Goal: Task Accomplishment & Management: Complete application form

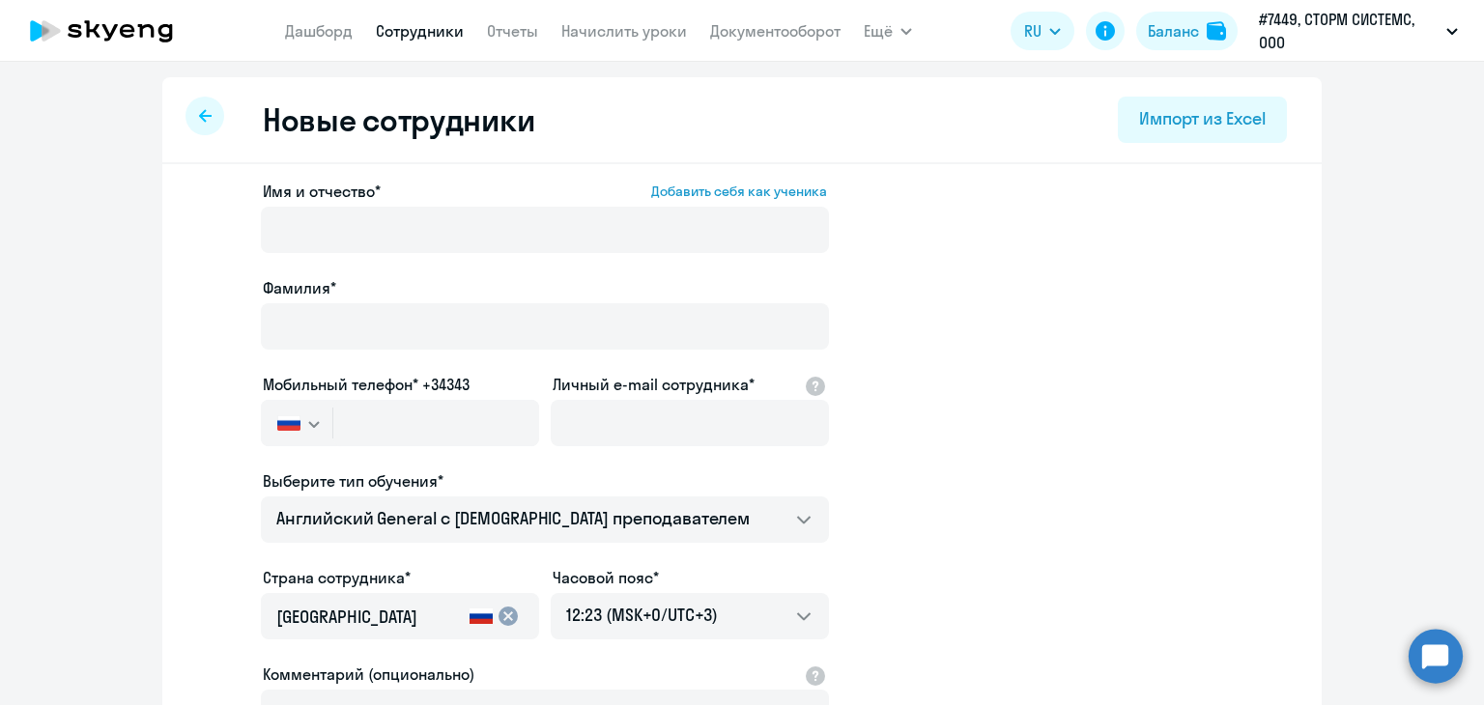
select select "english_adult_not_native_speaker"
select select "3"
type input "F"
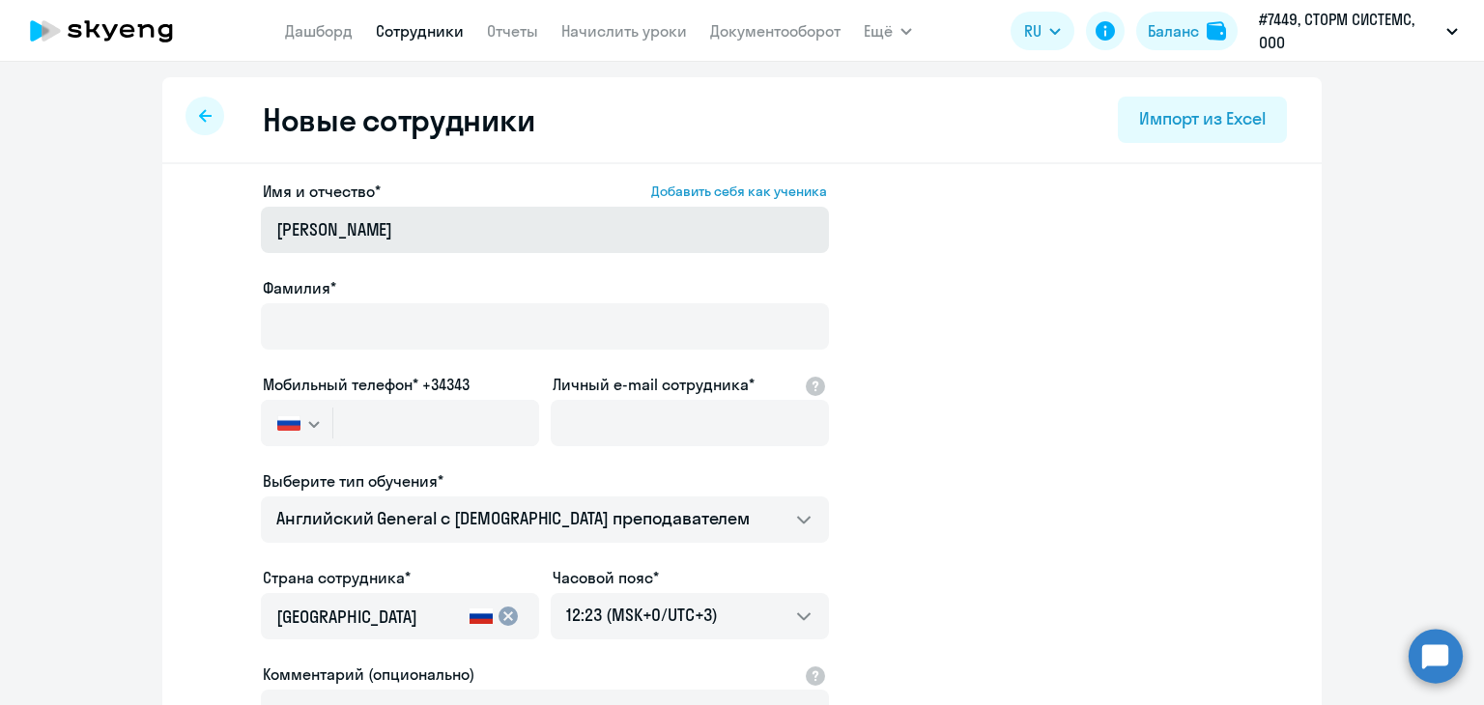
drag, startPoint x: 437, startPoint y: 234, endPoint x: 360, endPoint y: 234, distance: 76.3
click at [360, 234] on input "[PERSON_NAME]" at bounding box center [545, 230] width 568 height 46
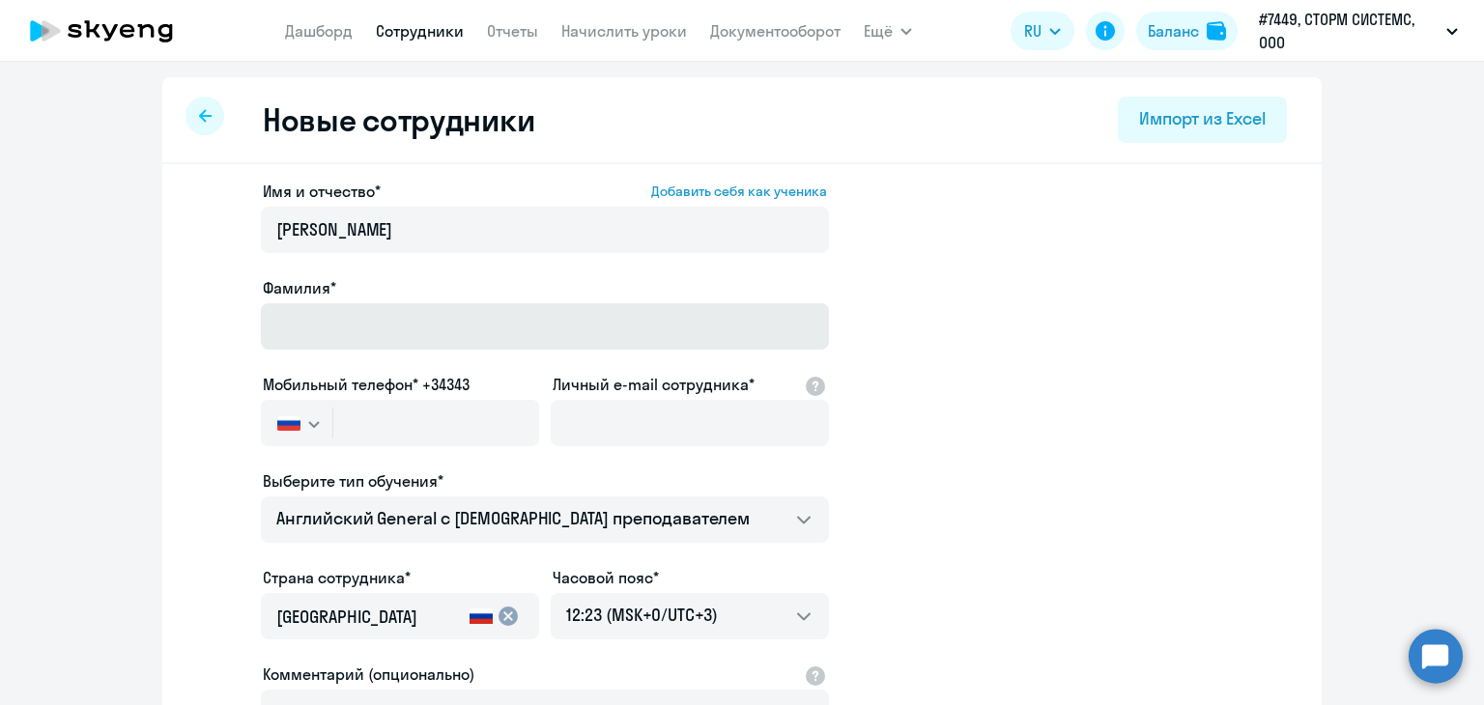
type input "[PERSON_NAME]"
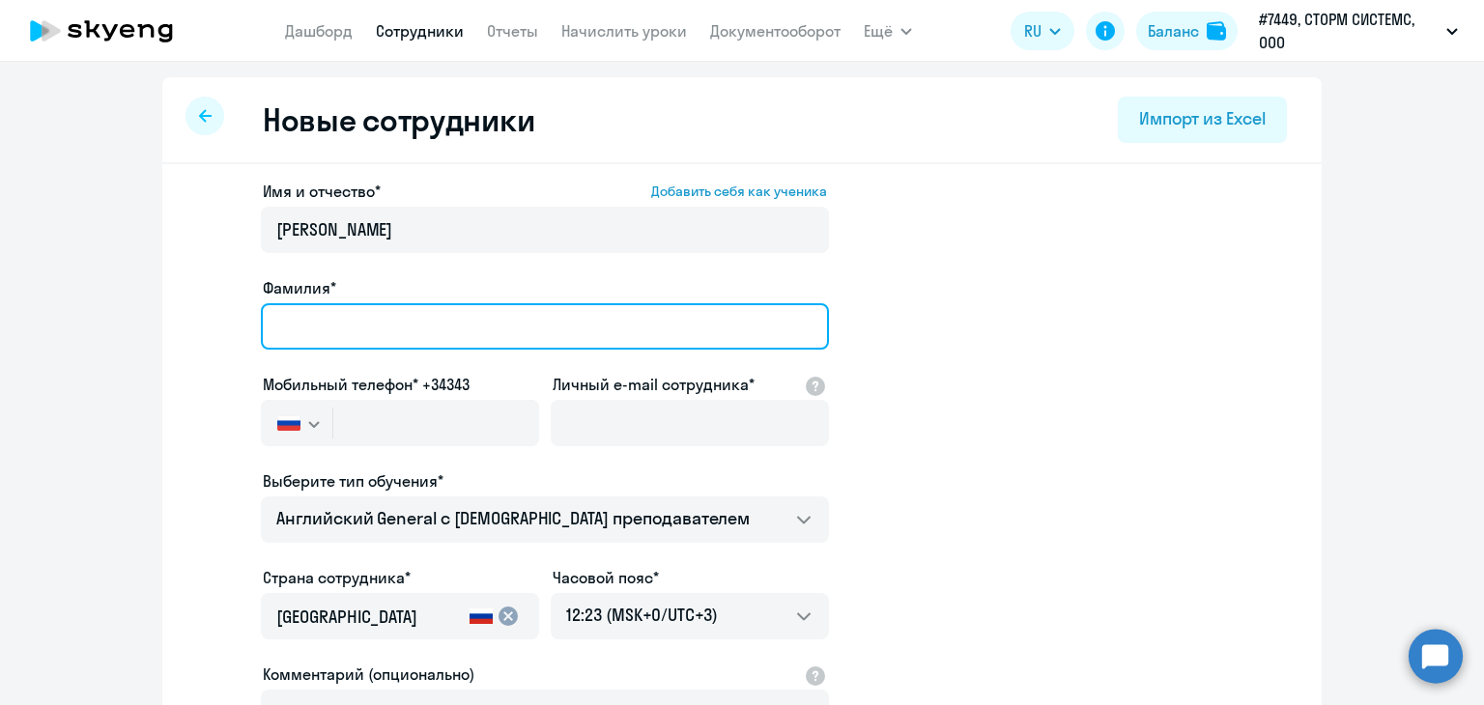
click at [327, 319] on input "Фамилия*" at bounding box center [545, 326] width 568 height 46
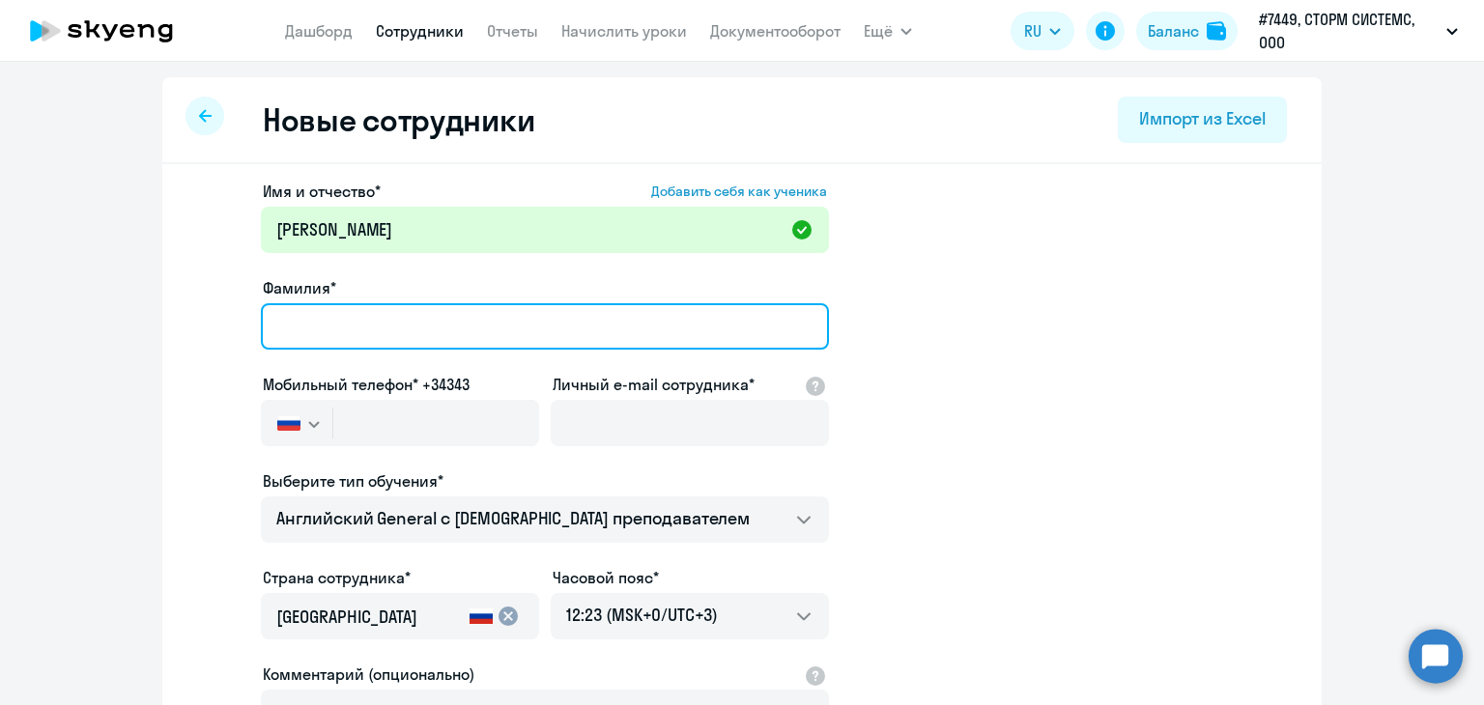
paste input "[PERSON_NAME]"
type input "[PERSON_NAME]"
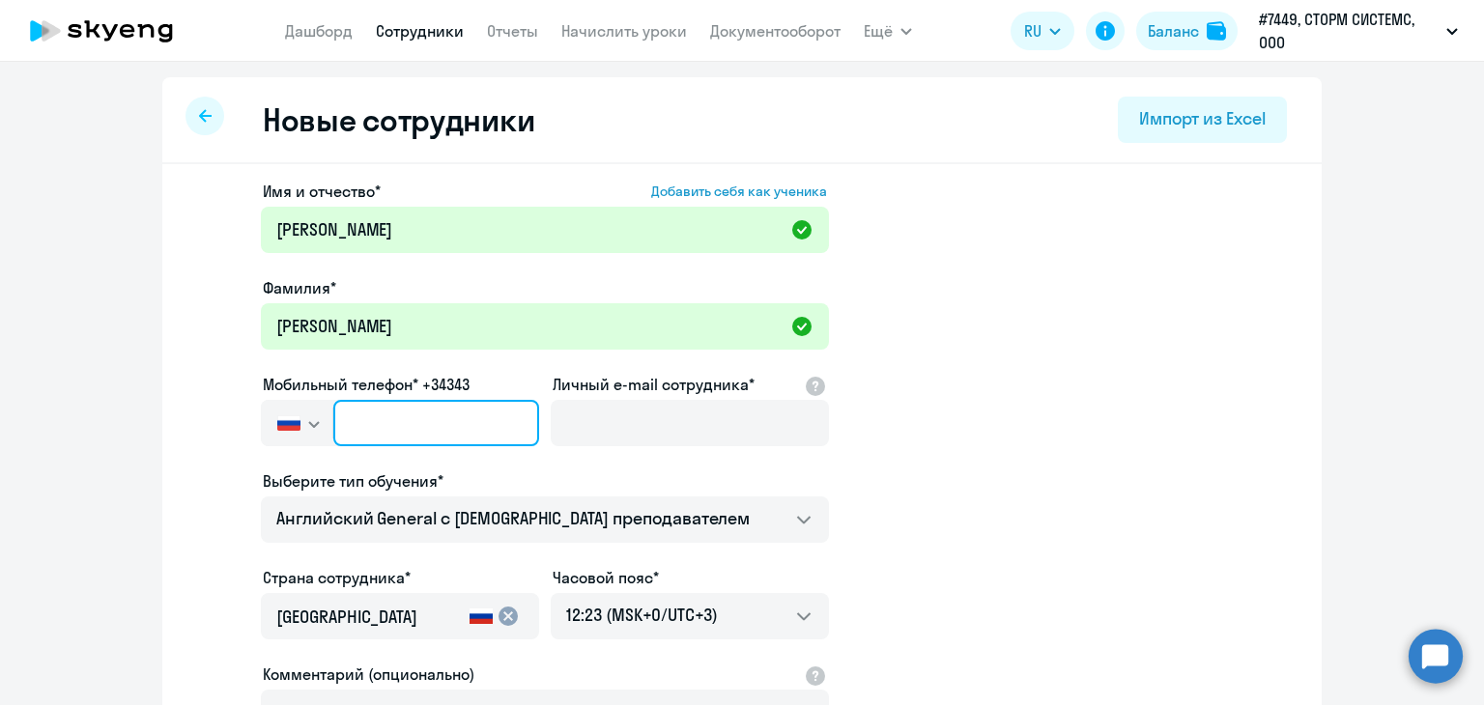
click at [351, 422] on input "text" at bounding box center [436, 423] width 206 height 46
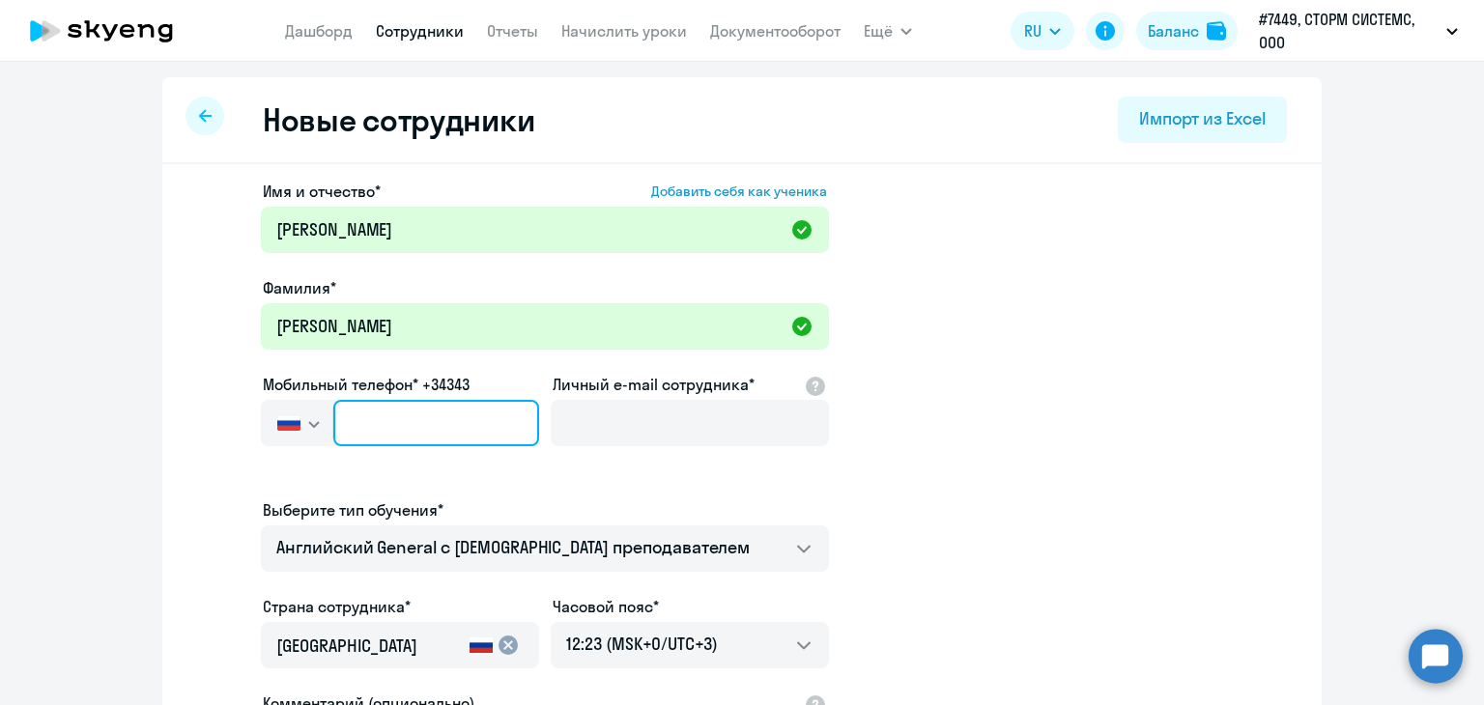
paste input "[PHONE_NUMBER]"
type input "[PHONE_NUMBER]"
click at [359, 416] on input "[PHONE_NUMBER]" at bounding box center [436, 423] width 206 height 46
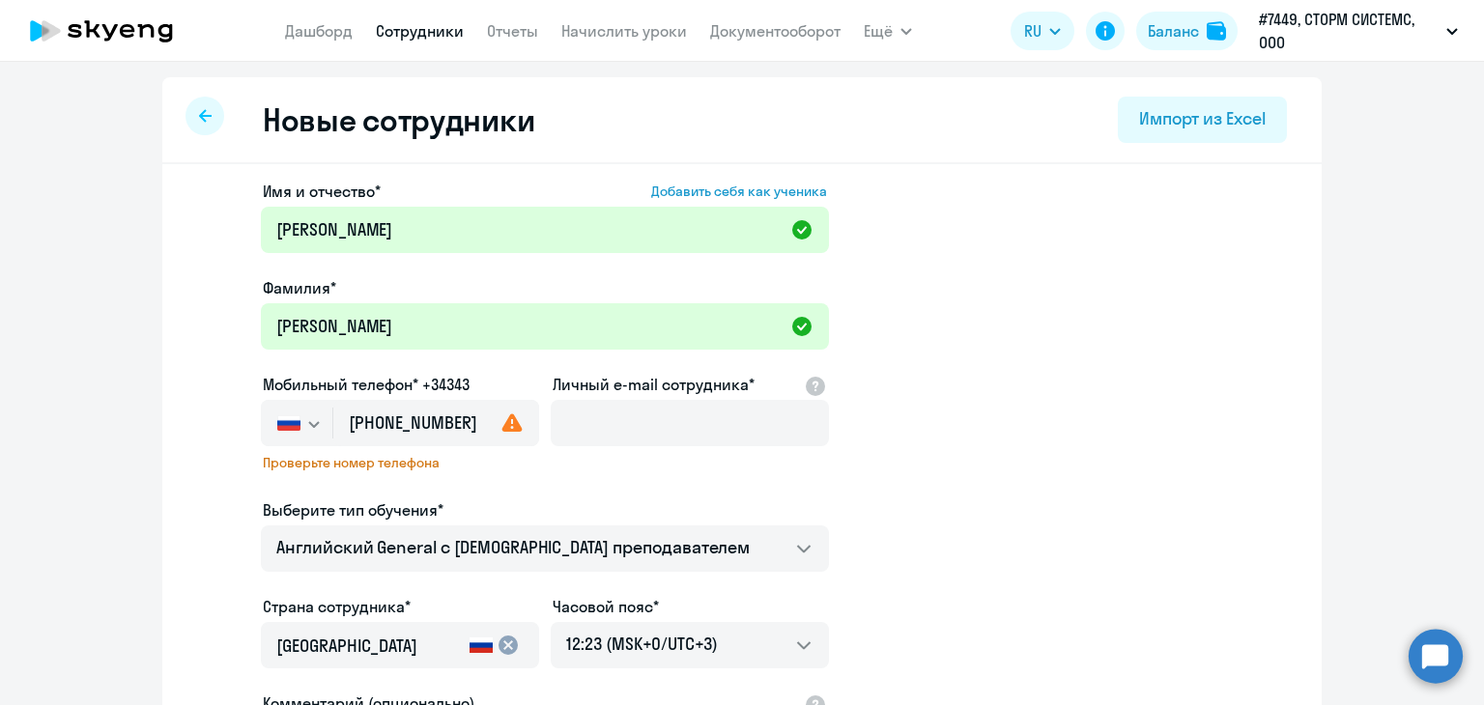
click at [528, 494] on ds-form-field "Мобильный телефон* +34343 [GEOGRAPHIC_DATA] +7 [GEOGRAPHIC_DATA] +7 [GEOGRAPHIC…" at bounding box center [400, 436] width 278 height 126
click at [502, 430] on use at bounding box center [512, 422] width 20 height 18
click at [505, 421] on icon at bounding box center [511, 422] width 23 height 23
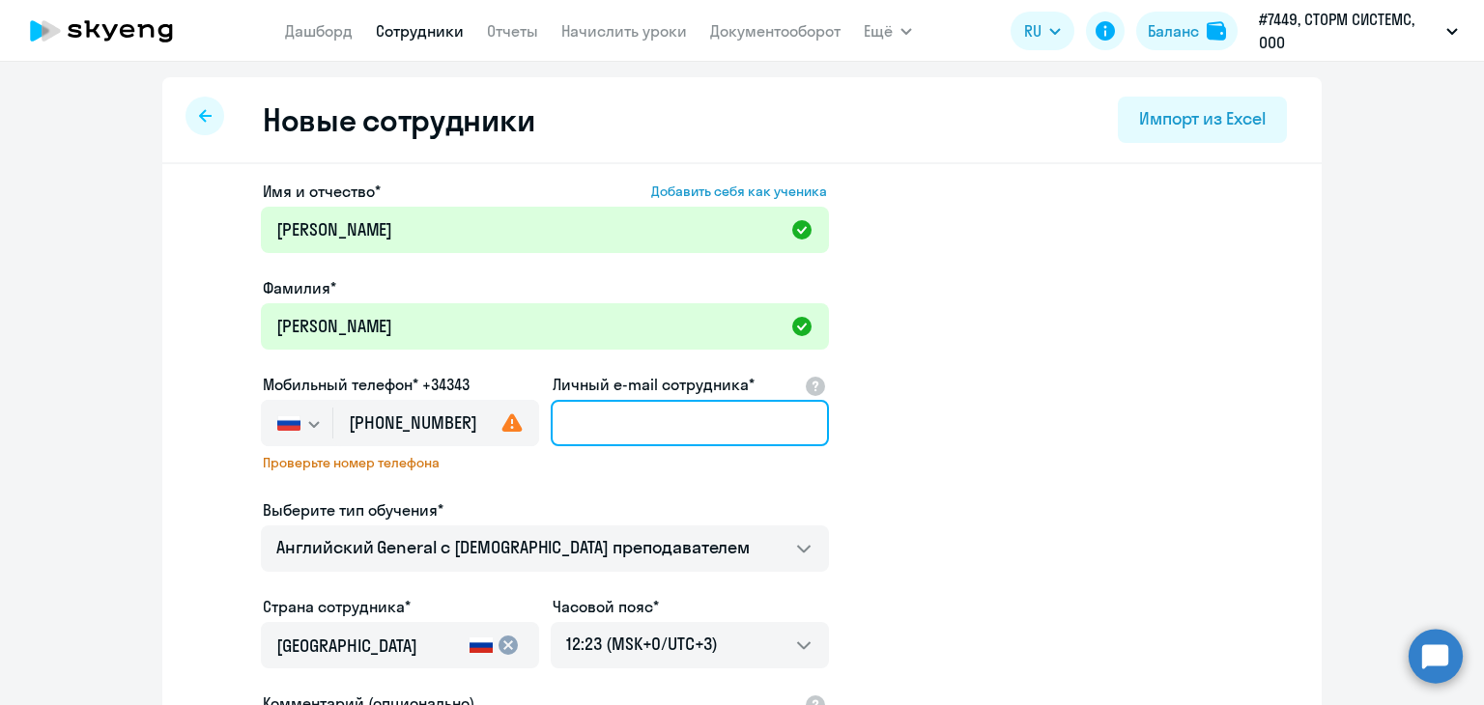
click at [560, 418] on input "Личный e-mail сотрудника*" at bounding box center [690, 423] width 278 height 46
paste input "[PERSON_NAME][EMAIL_ADDRESS][DOMAIN_NAME]"
type input "[PERSON_NAME][EMAIL_ADDRESS][DOMAIN_NAME]"
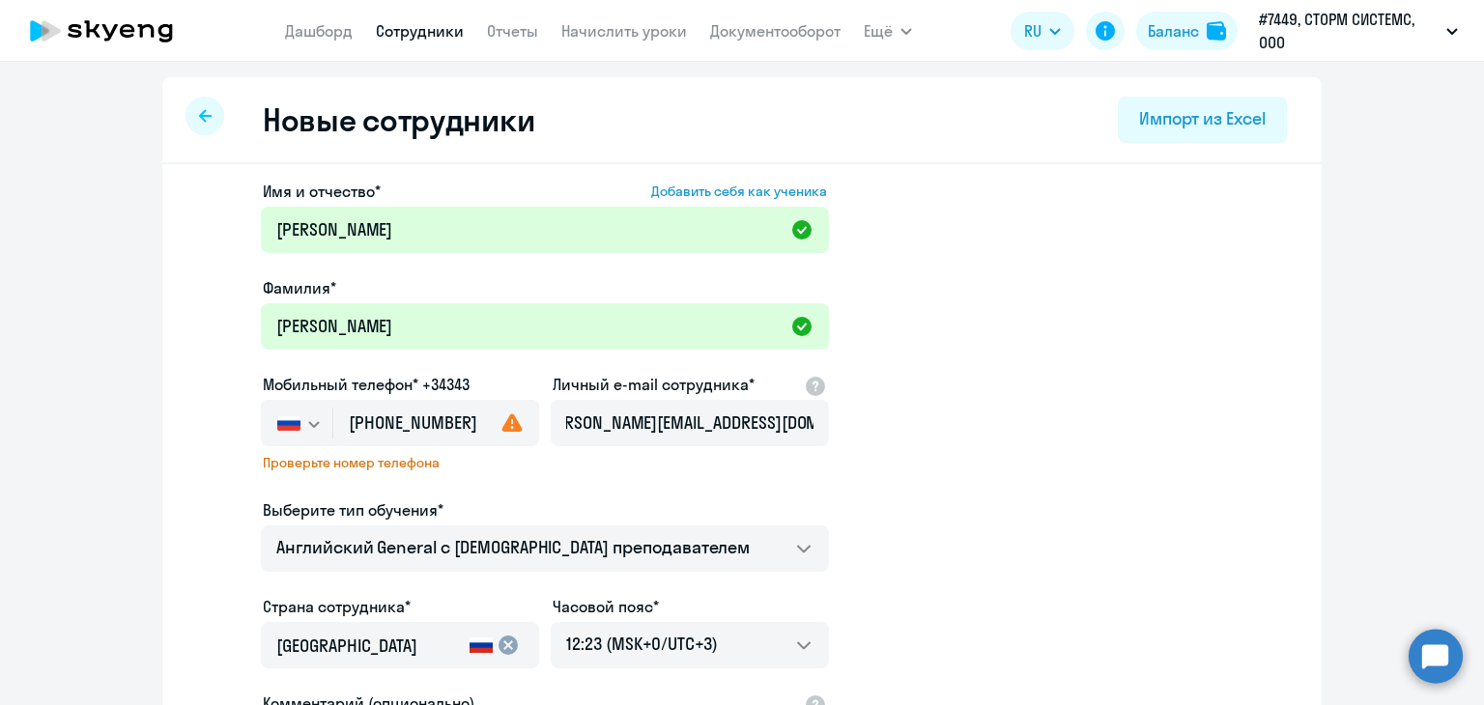
click at [960, 446] on app-new-student-form "Имя и отчество* Добавить себя как ученика [PERSON_NAME]* [PERSON_NAME] телефон*…" at bounding box center [741, 539] width 1097 height 718
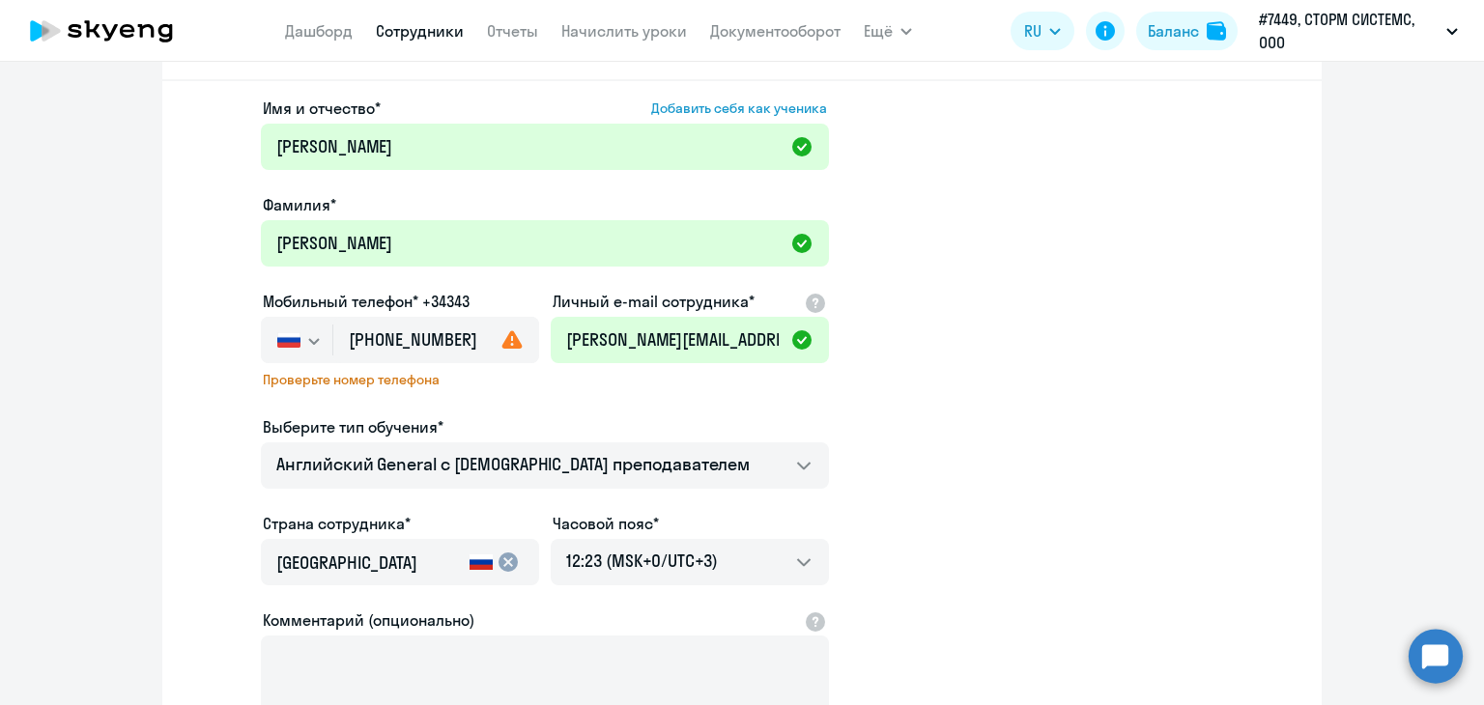
scroll to position [193, 0]
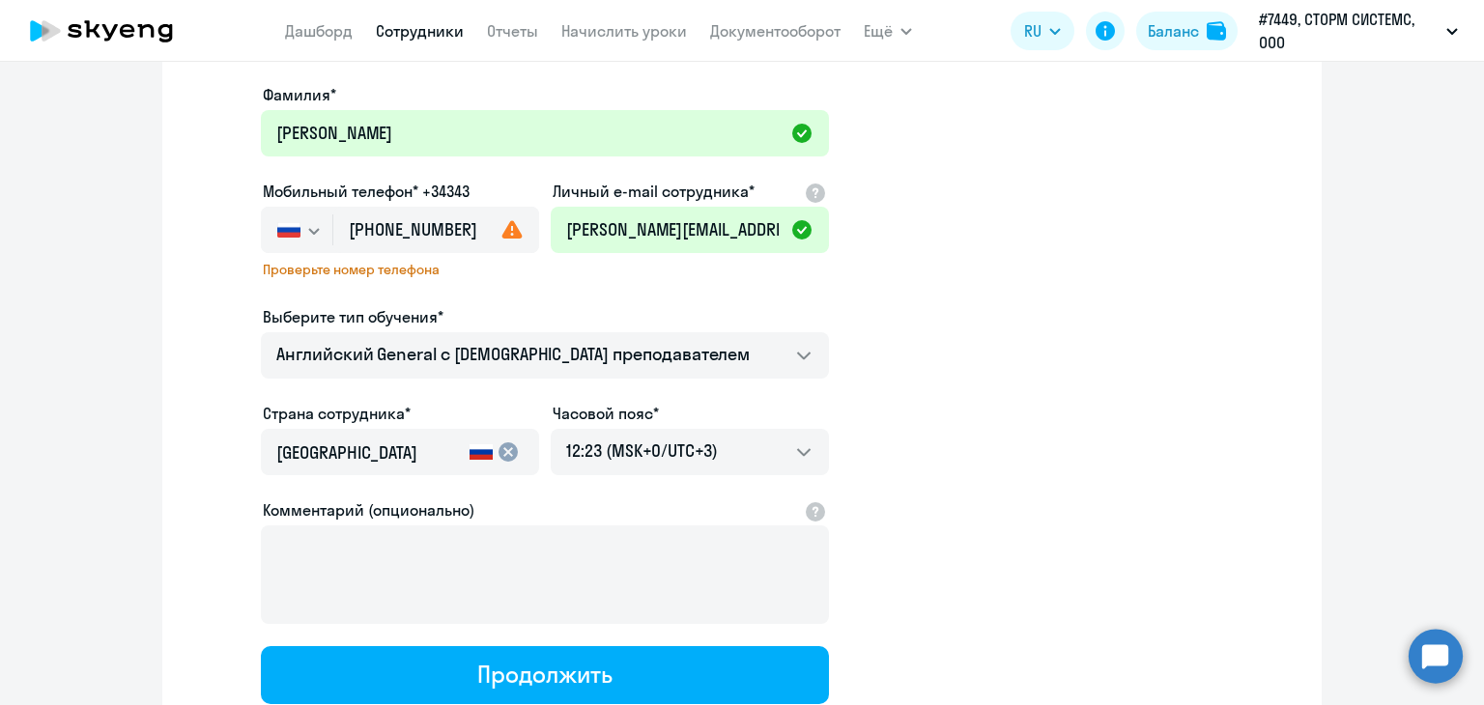
click at [308, 228] on icon "button" at bounding box center [314, 231] width 12 height 7
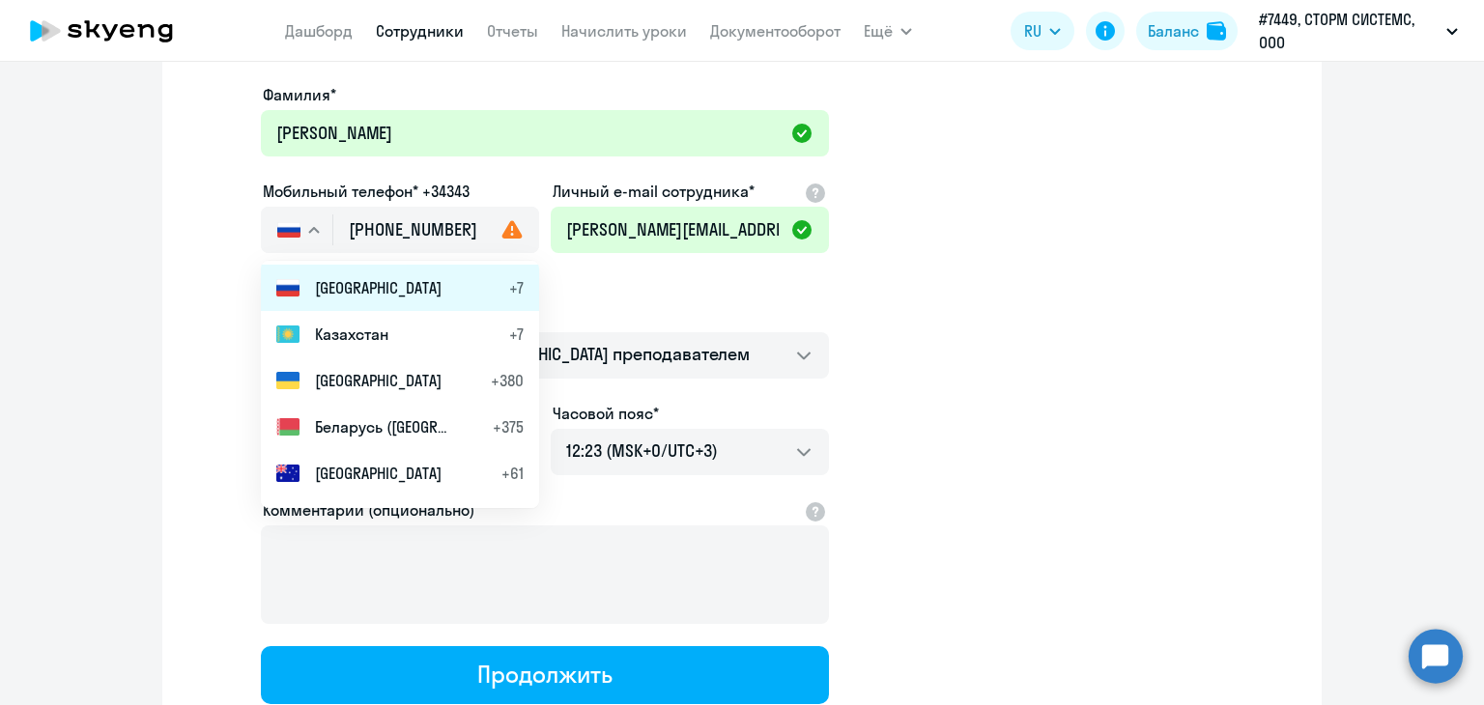
click at [315, 283] on span "[GEOGRAPHIC_DATA]" at bounding box center [378, 287] width 127 height 23
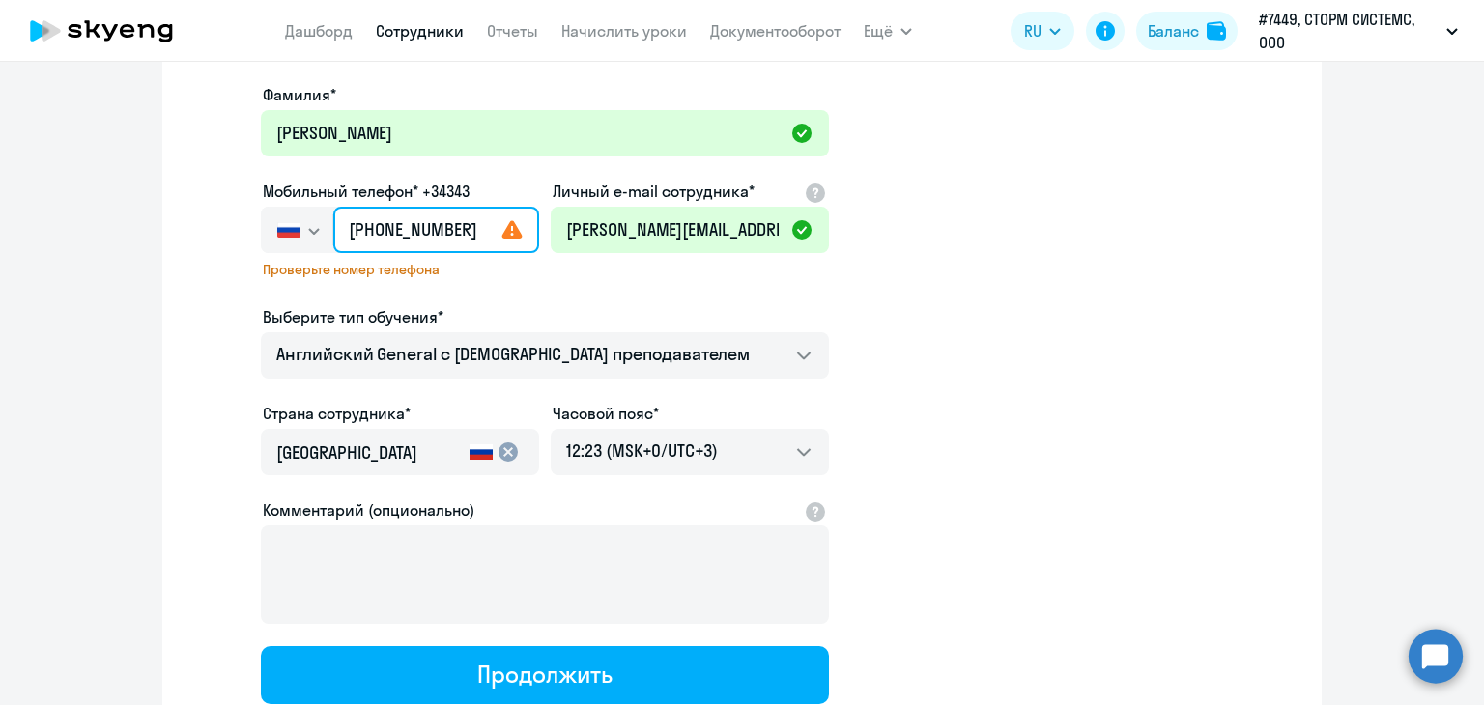
click at [363, 229] on input "[PHONE_NUMBER]" at bounding box center [436, 230] width 206 height 46
click at [505, 232] on use at bounding box center [512, 229] width 20 height 18
click at [485, 225] on input "[PHONE_NUMBER]" at bounding box center [436, 230] width 206 height 46
click at [446, 227] on input "[PHONE_NUMBER]" at bounding box center [436, 230] width 206 height 46
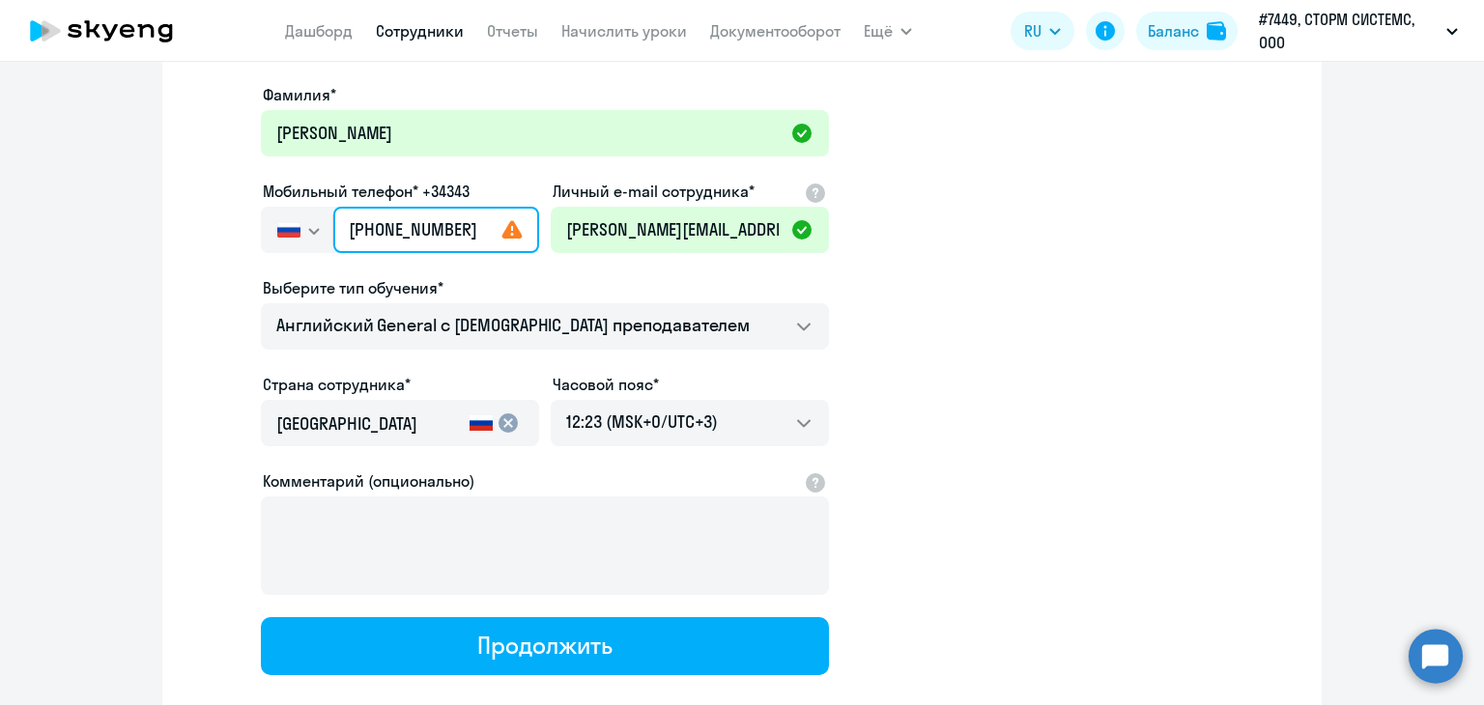
type input "[PHONE_NUMBER]"
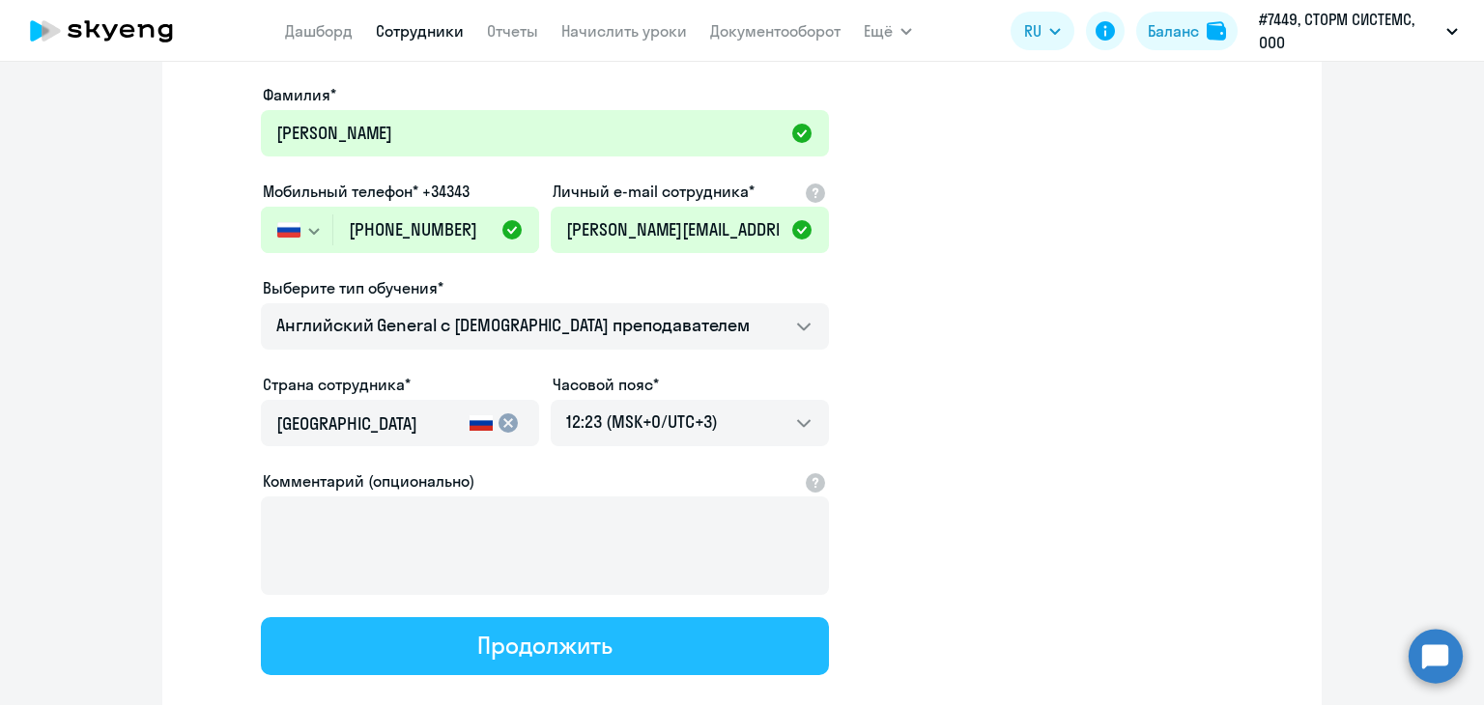
click at [528, 647] on div "Продолжить" at bounding box center [544, 645] width 134 height 31
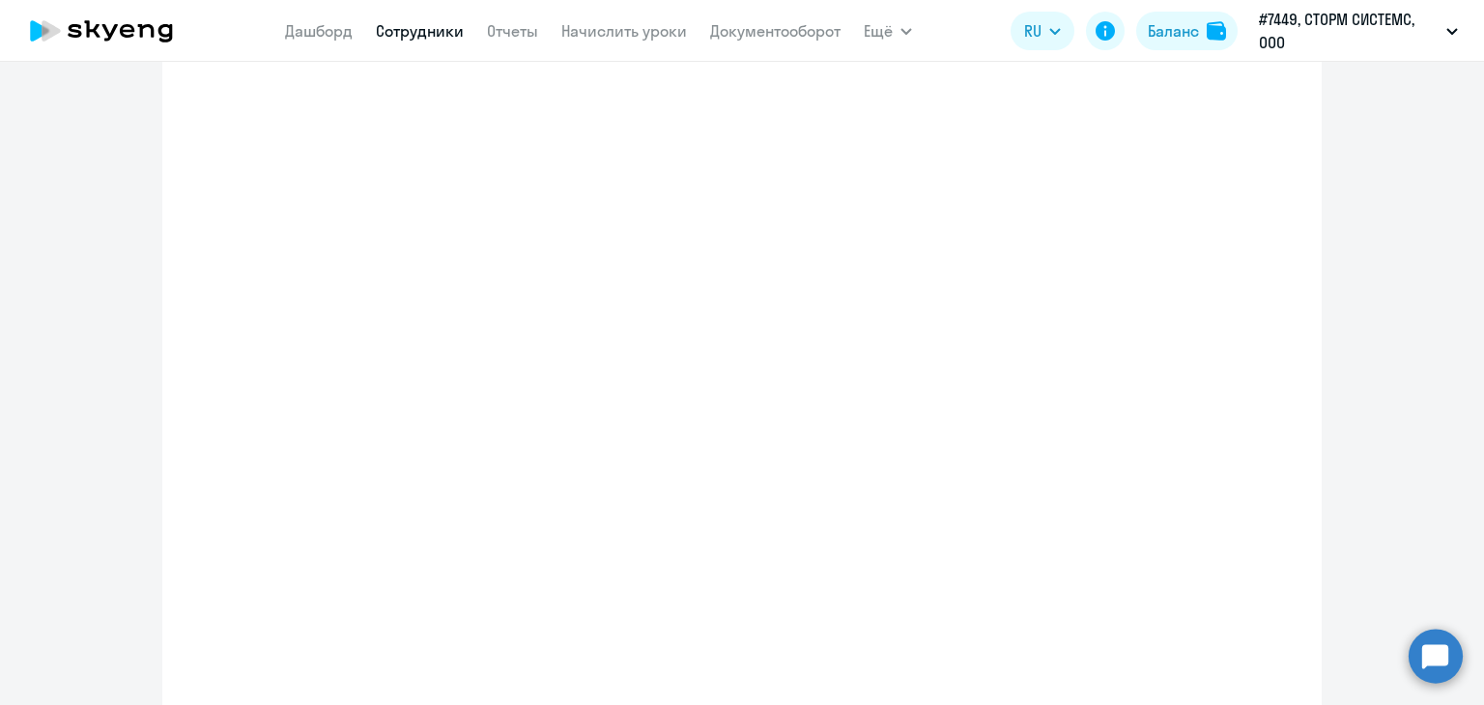
select select "english_adult_not_native_speaker"
select select "3"
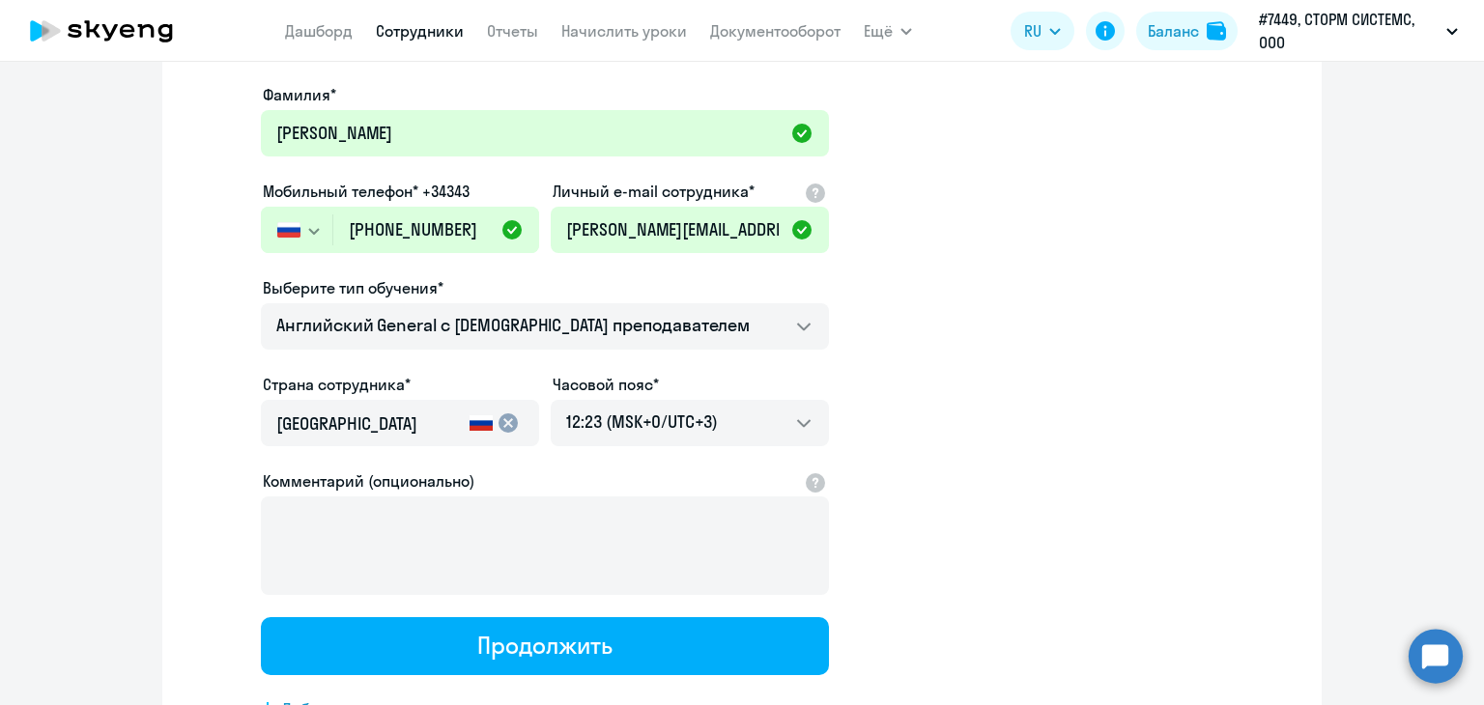
scroll to position [0, 0]
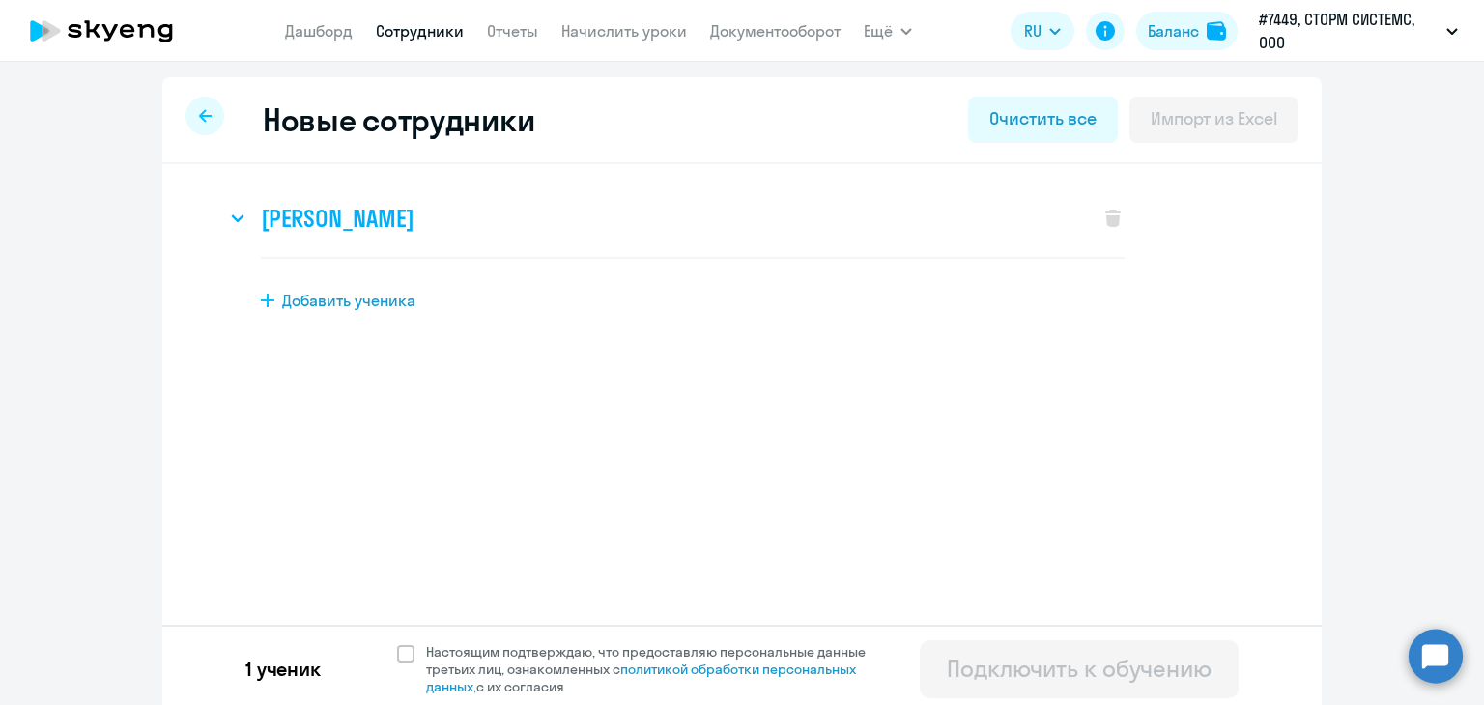
click at [396, 210] on h3 "[PERSON_NAME]" at bounding box center [337, 218] width 153 height 31
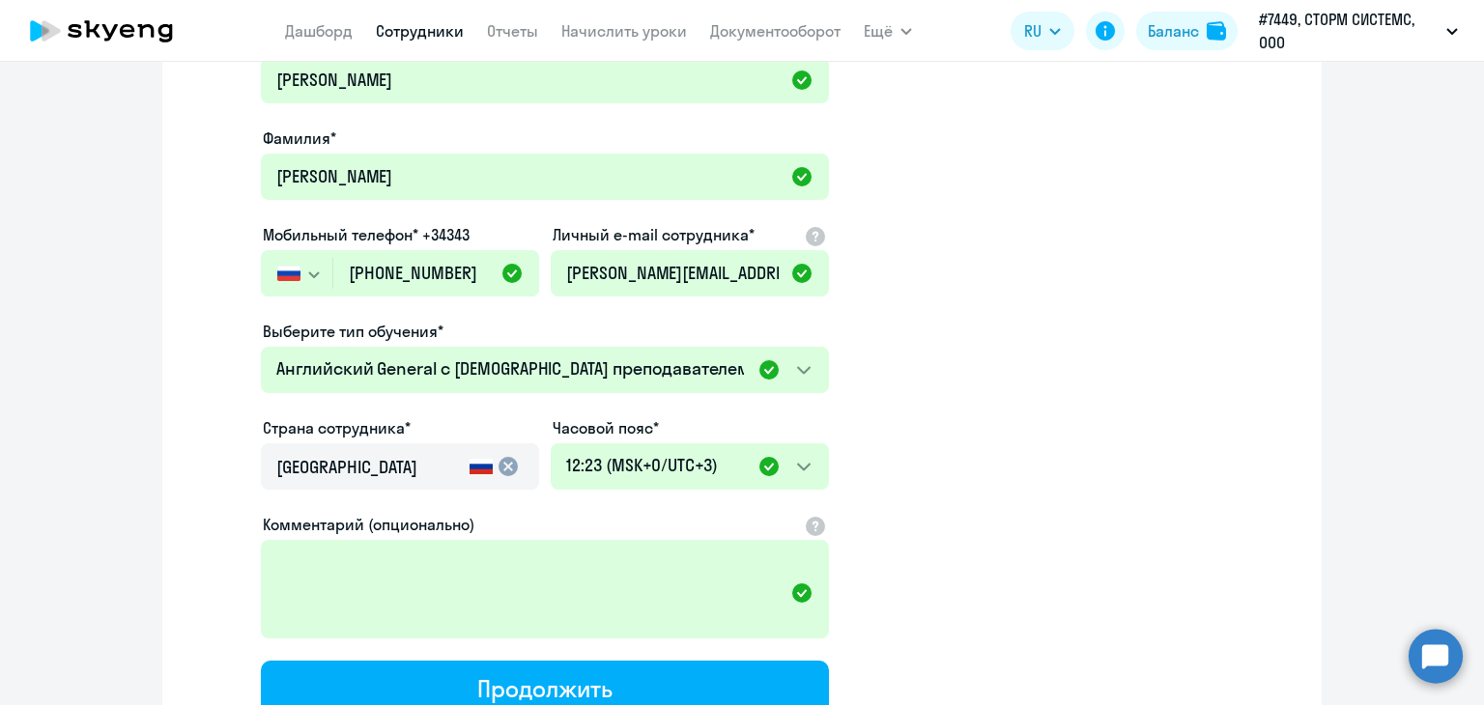
scroll to position [386, 0]
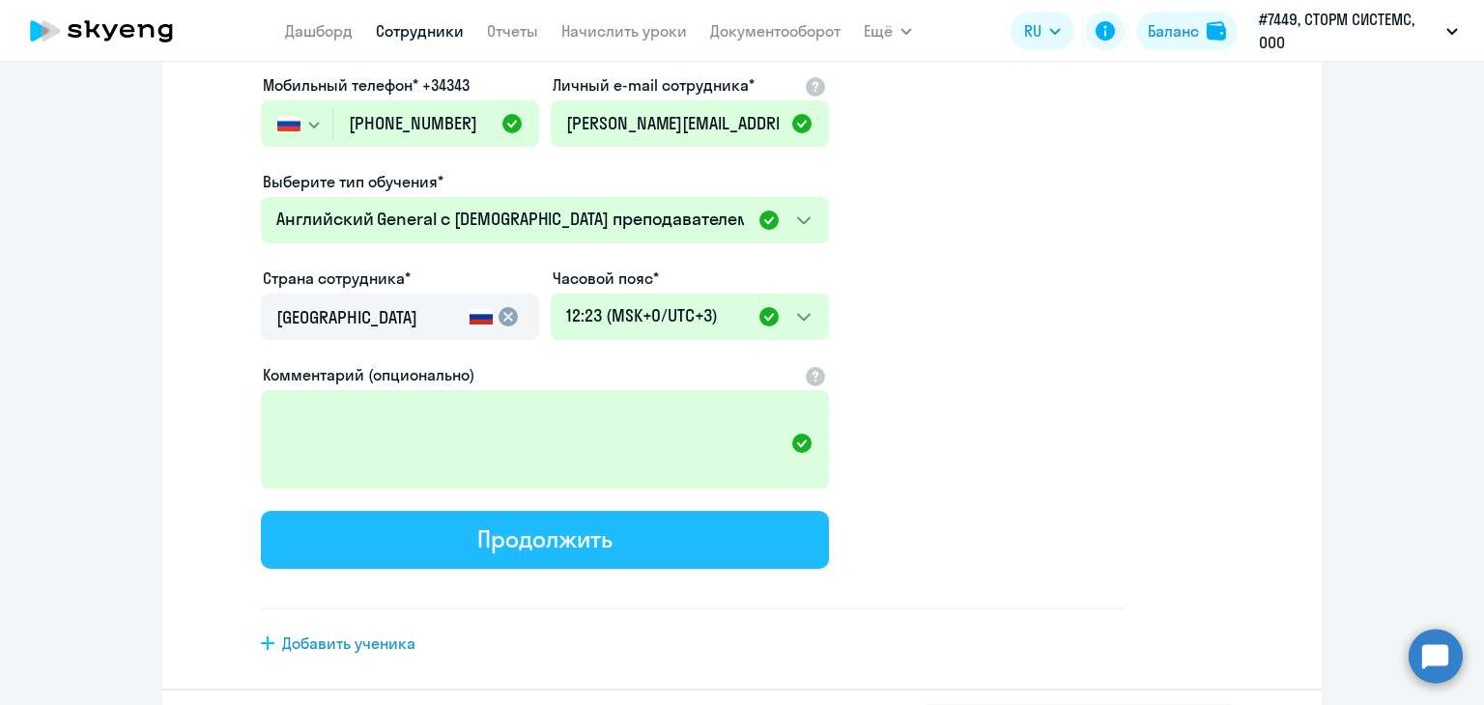
click at [478, 513] on button "Продолжить" at bounding box center [545, 540] width 568 height 58
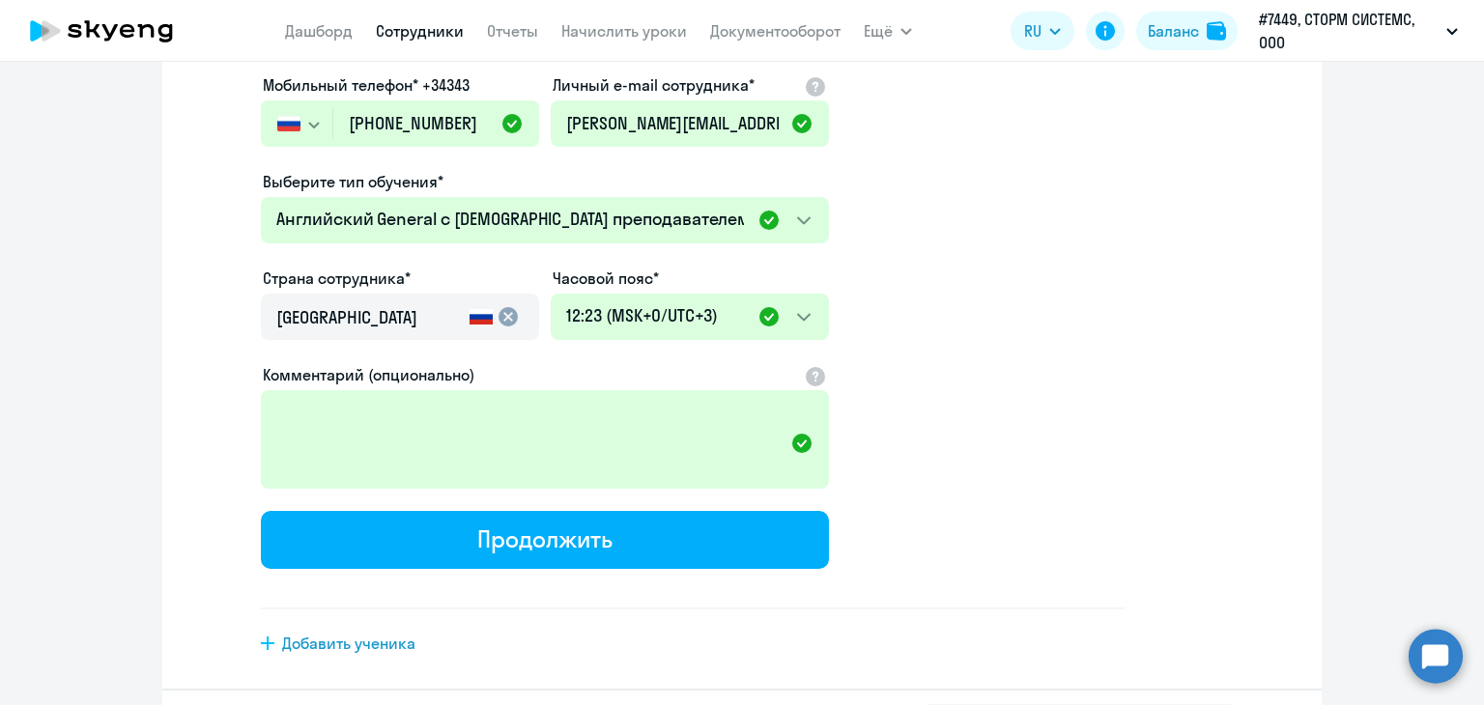
select select "english_adult_not_native_speaker"
select select "3"
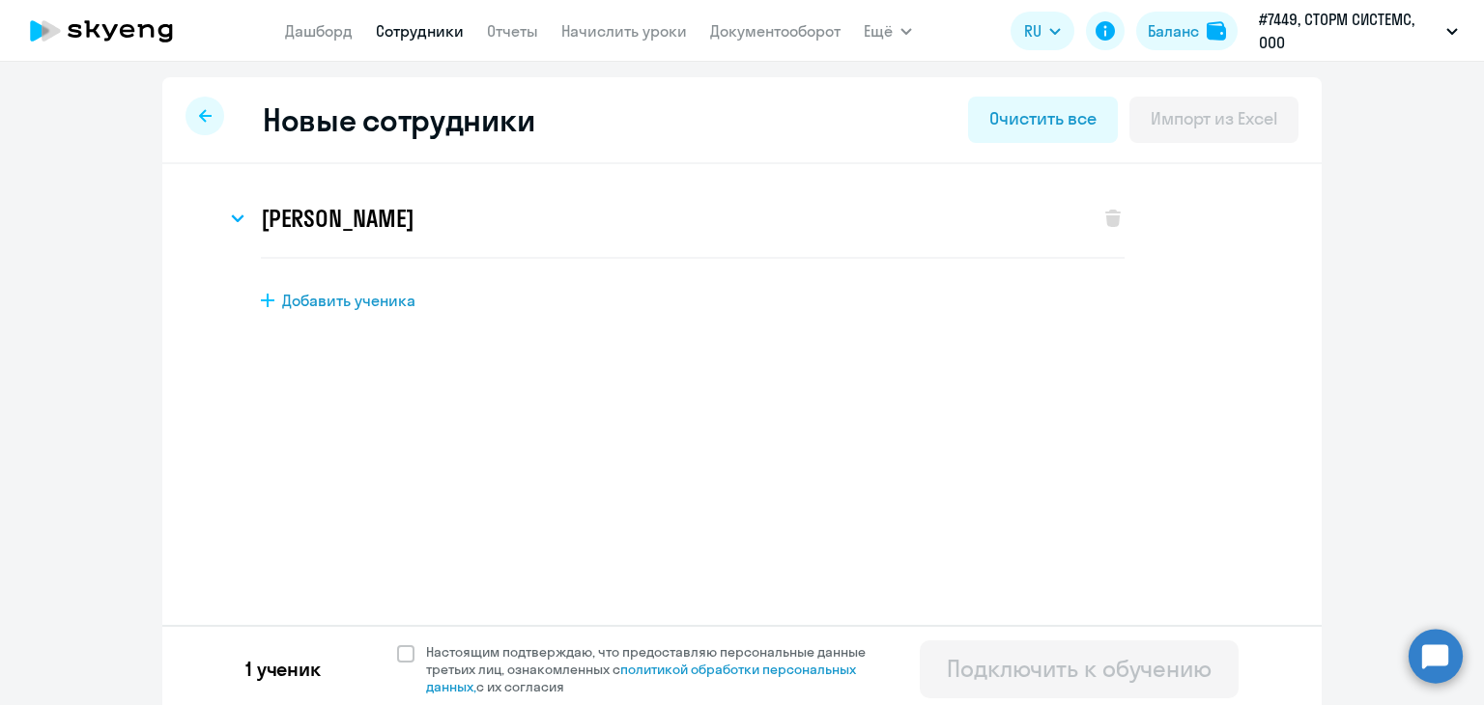
scroll to position [7, 0]
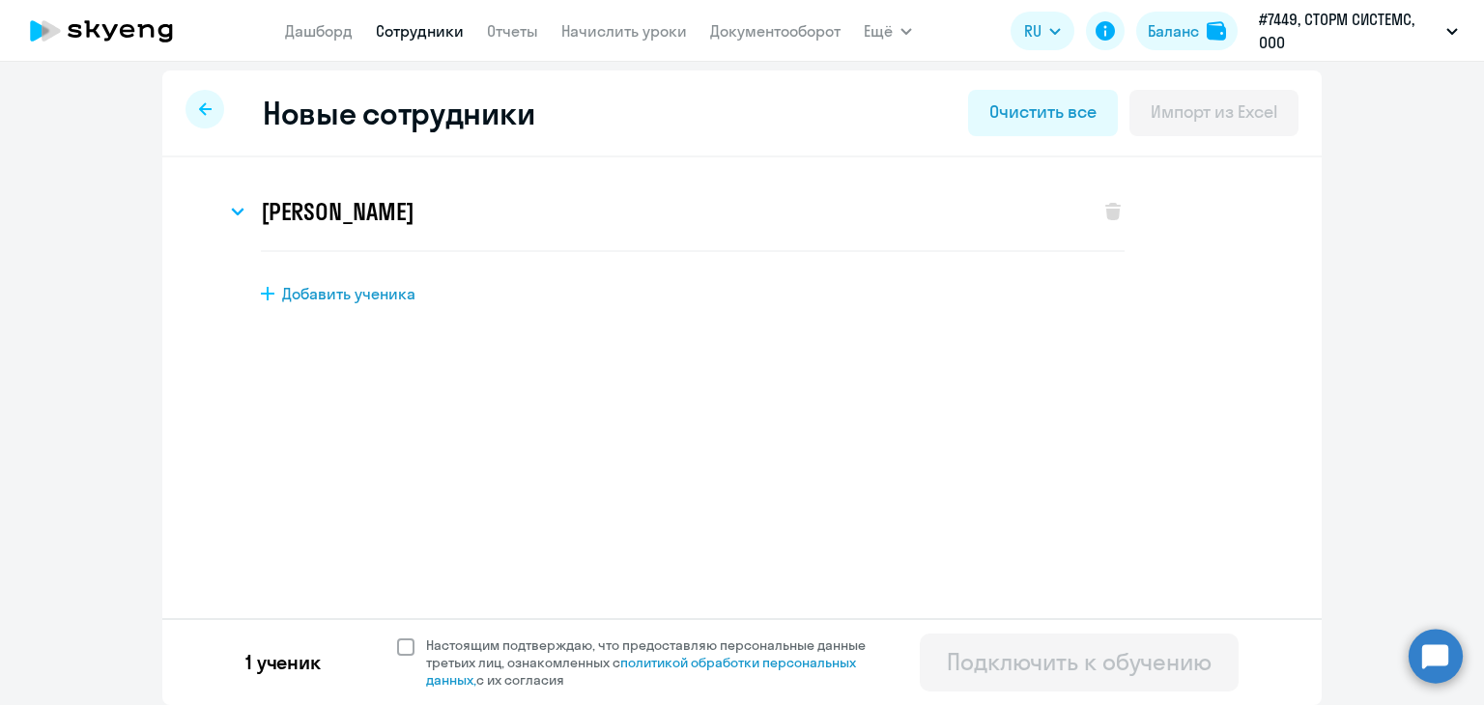
click at [400, 642] on span at bounding box center [405, 646] width 17 height 17
click at [397, 637] on input "Настоящим подтверждаю, что предоставляю персональные данные третьих лиц, ознако…" at bounding box center [396, 636] width 1 height 1
checkbox input "true"
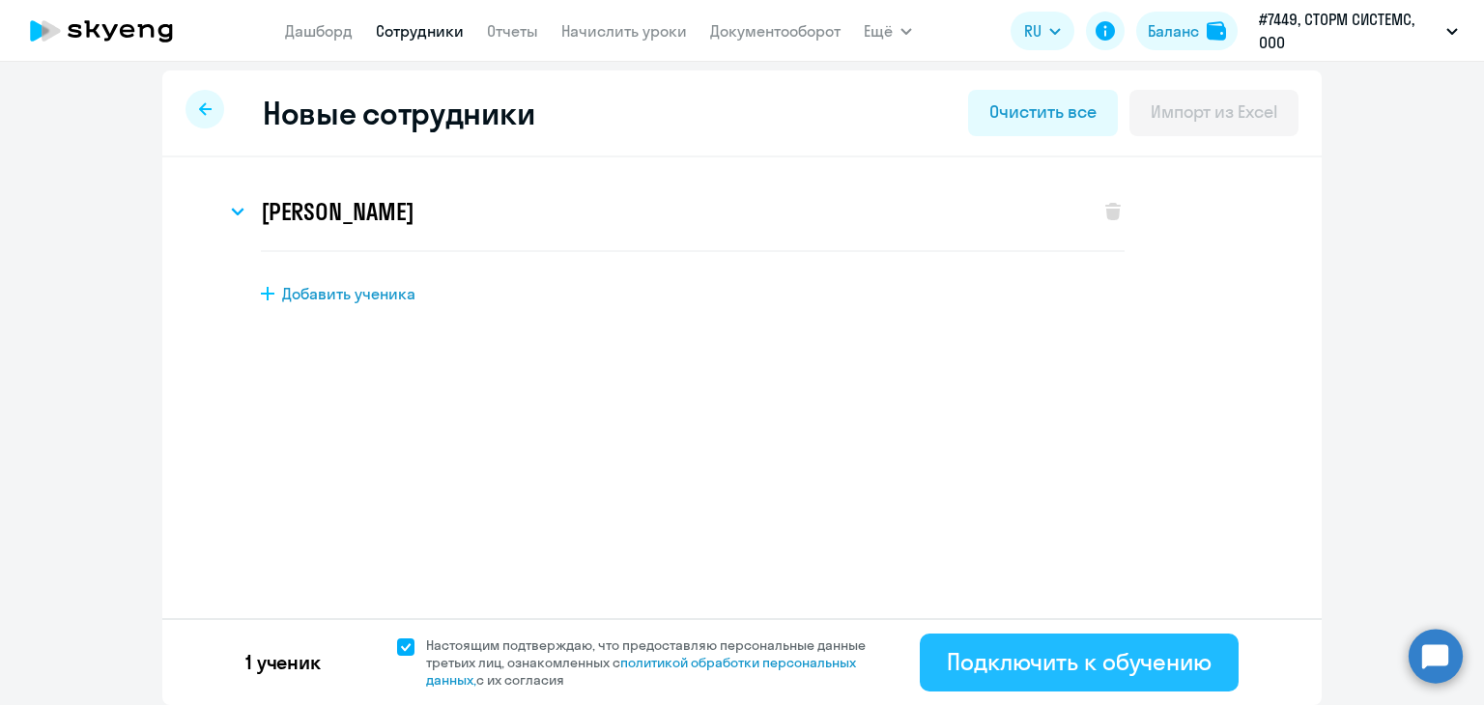
click at [1208, 648] on button "Подключить к обучению" at bounding box center [1079, 663] width 319 height 58
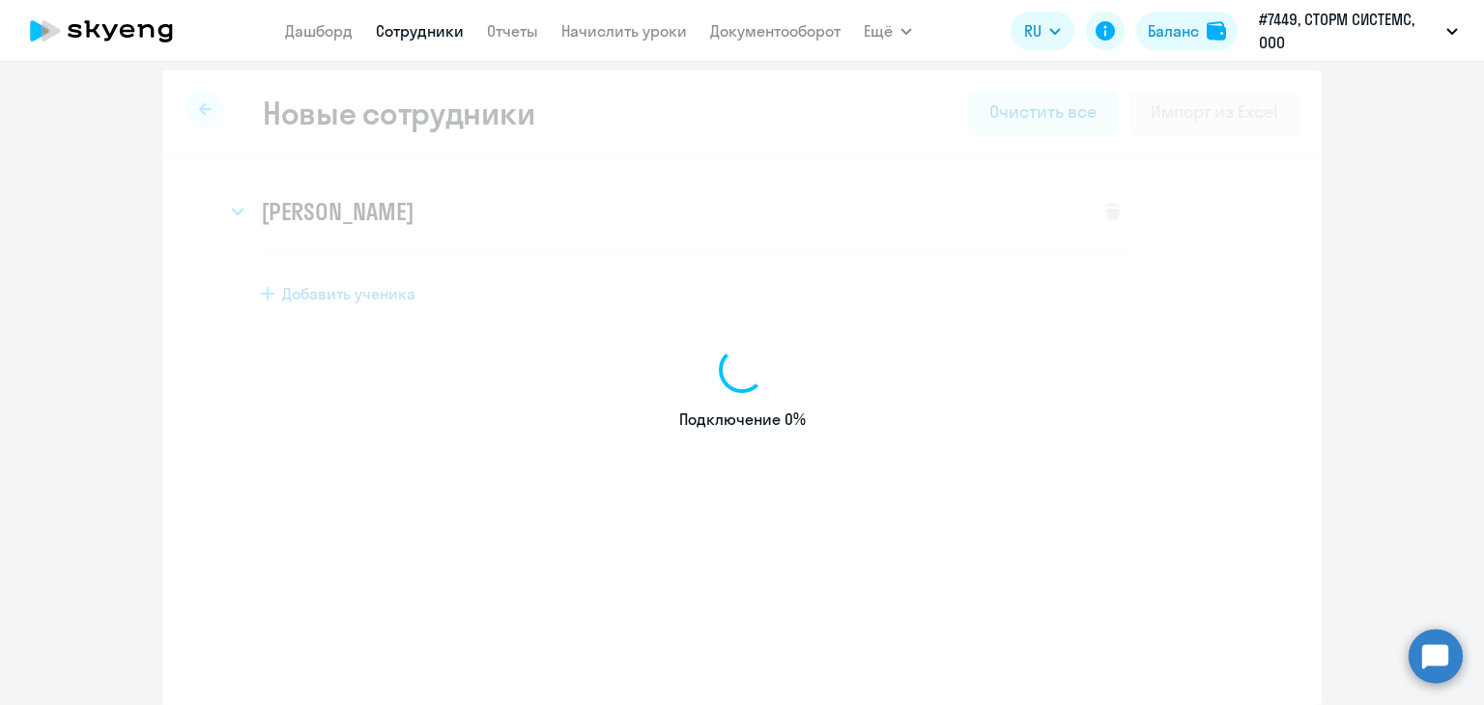
select select "english_adult_not_native_speaker"
select select "3"
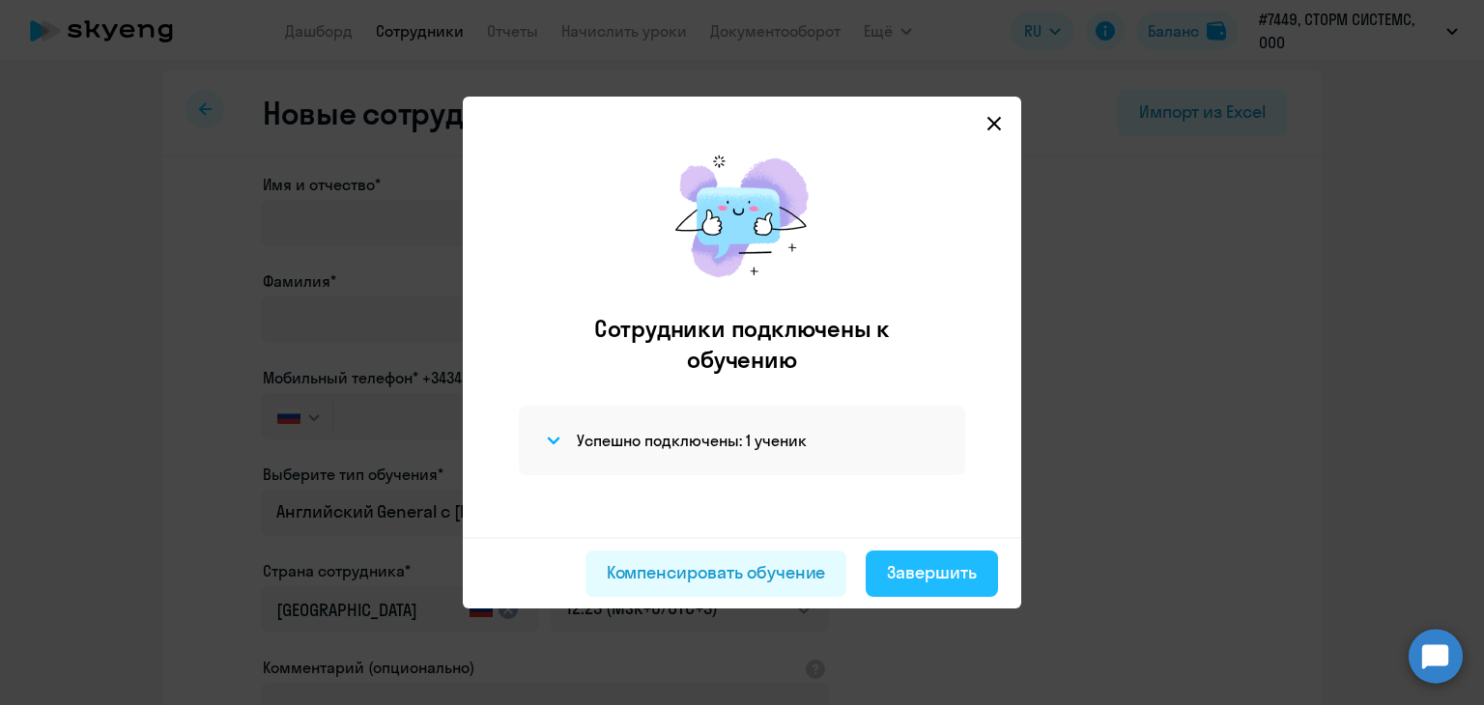
click at [925, 578] on div "Завершить" at bounding box center [932, 572] width 90 height 25
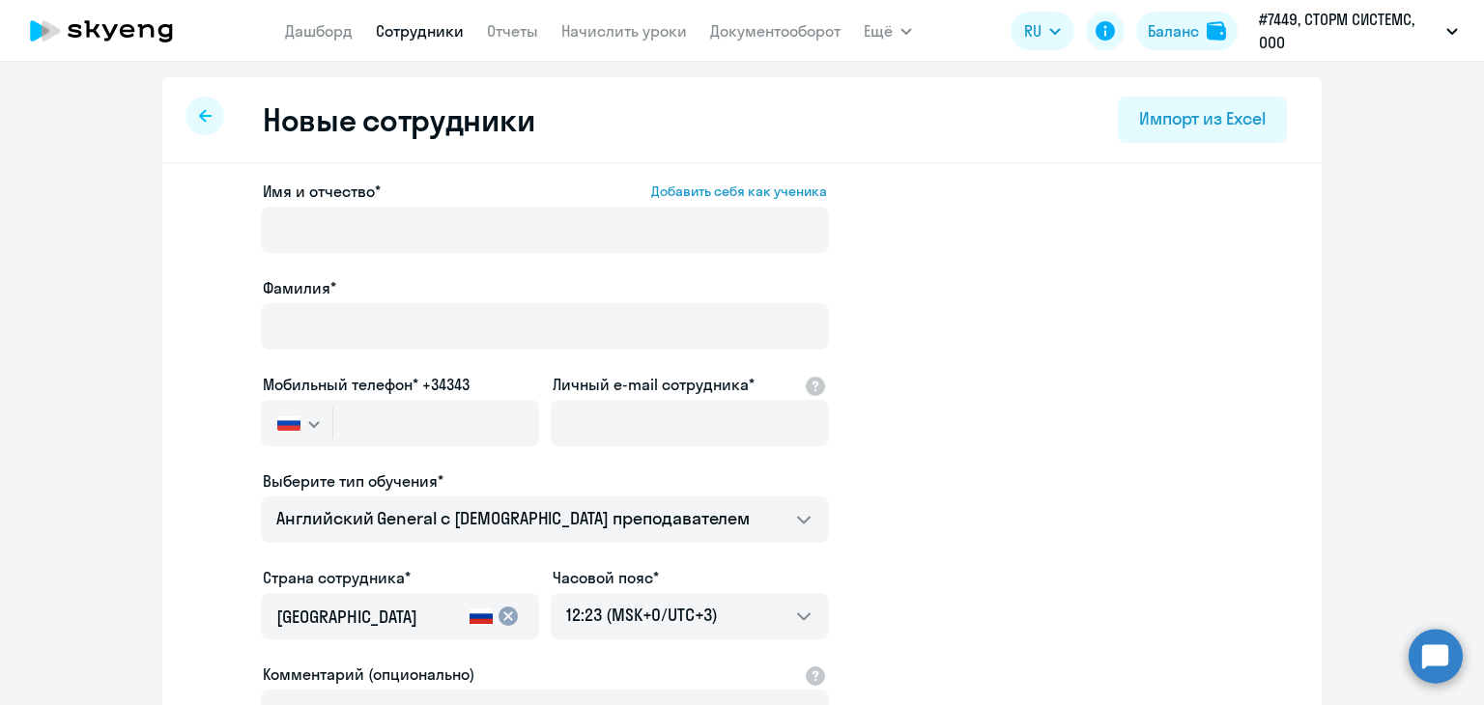
select select "30"
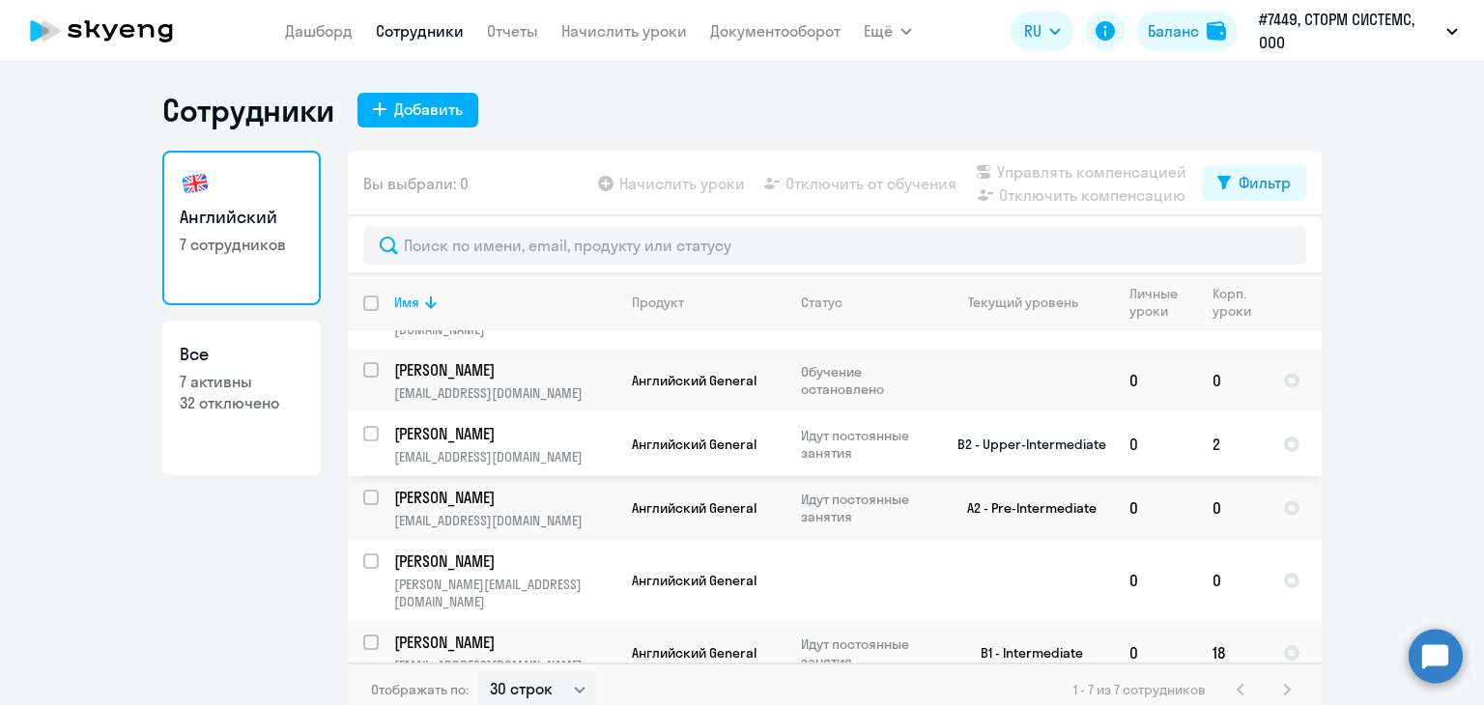
scroll to position [97, 0]
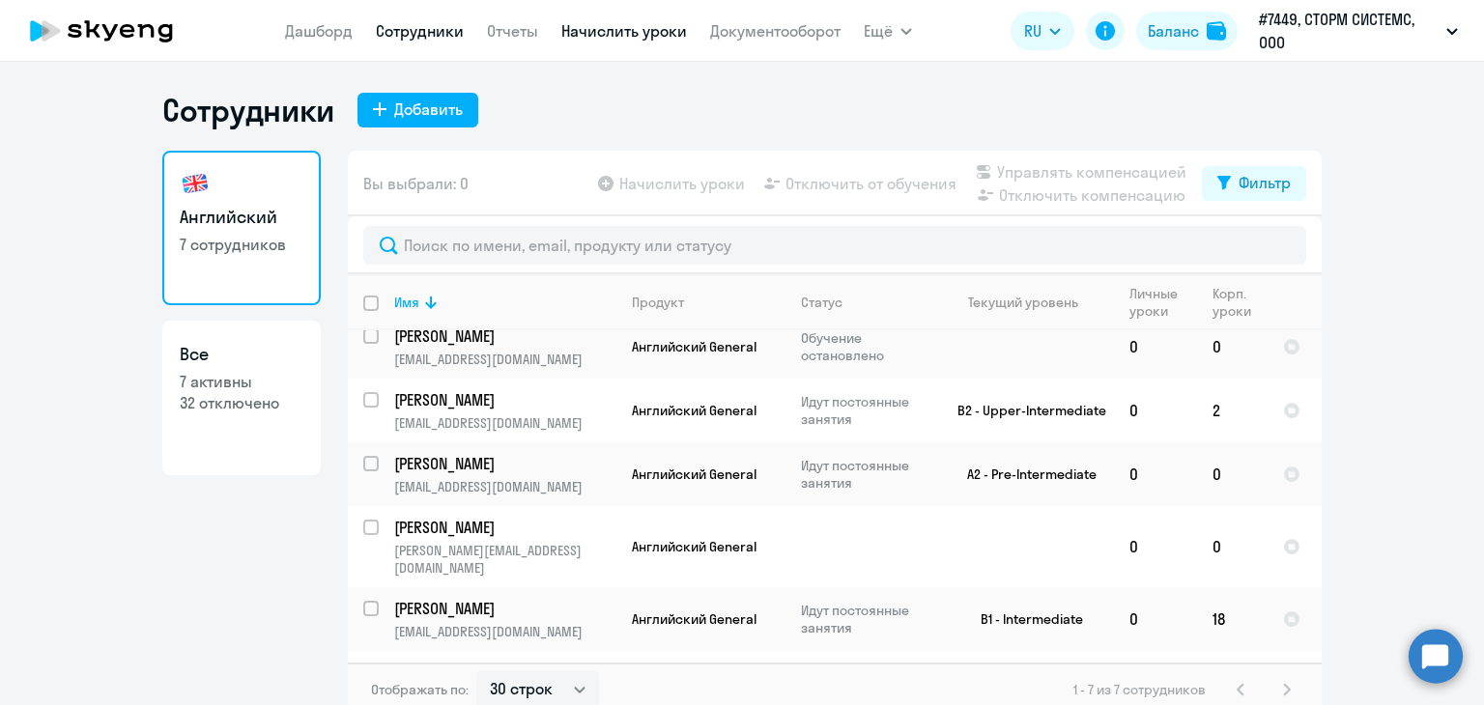
click at [639, 28] on link "Начислить уроки" at bounding box center [624, 30] width 126 height 19
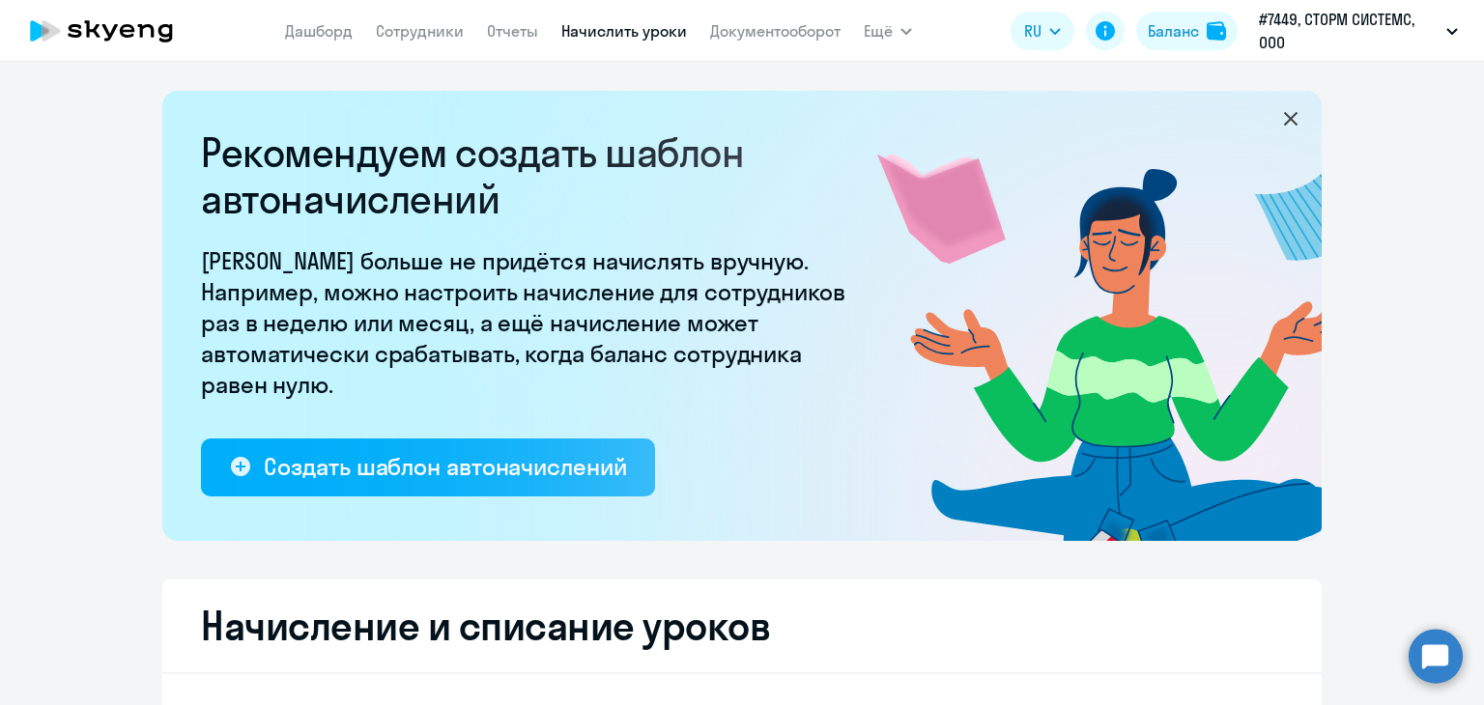
select select "10"
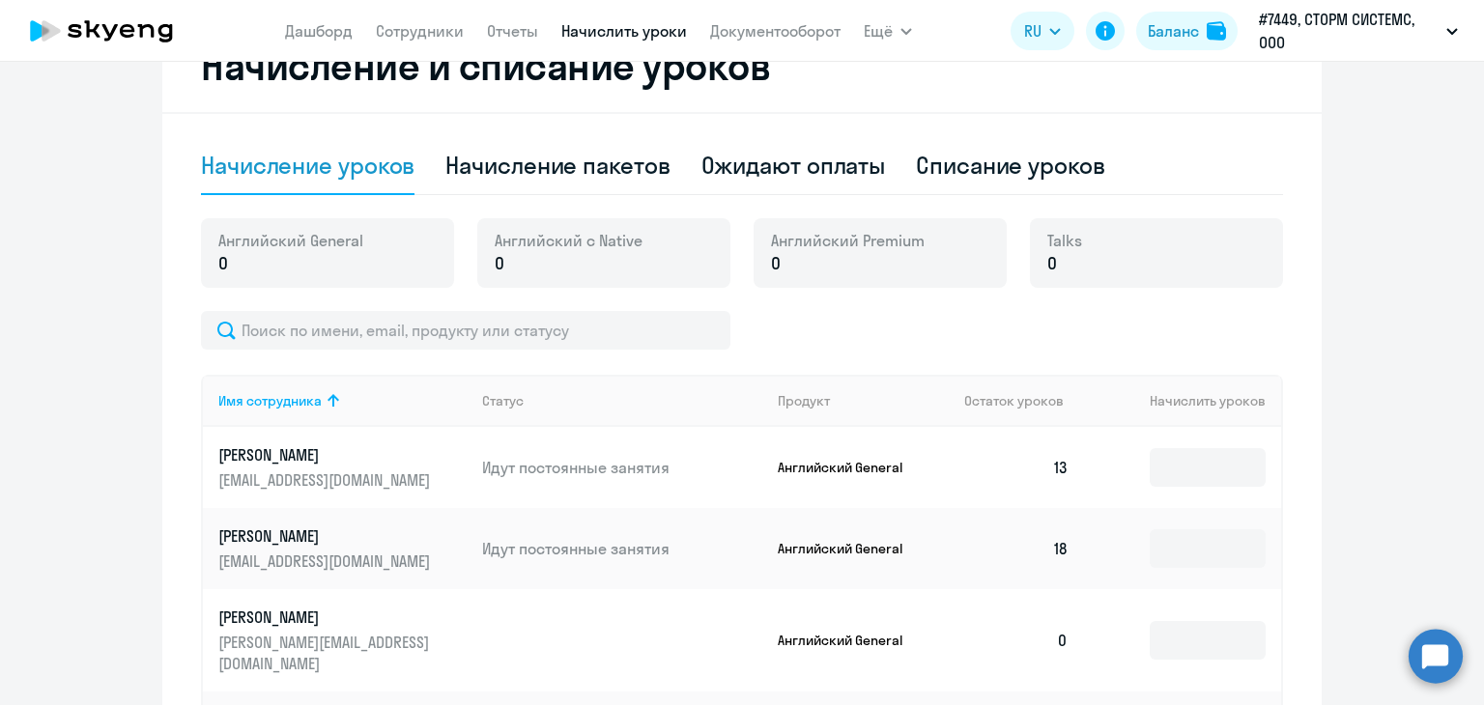
scroll to position [580, 0]
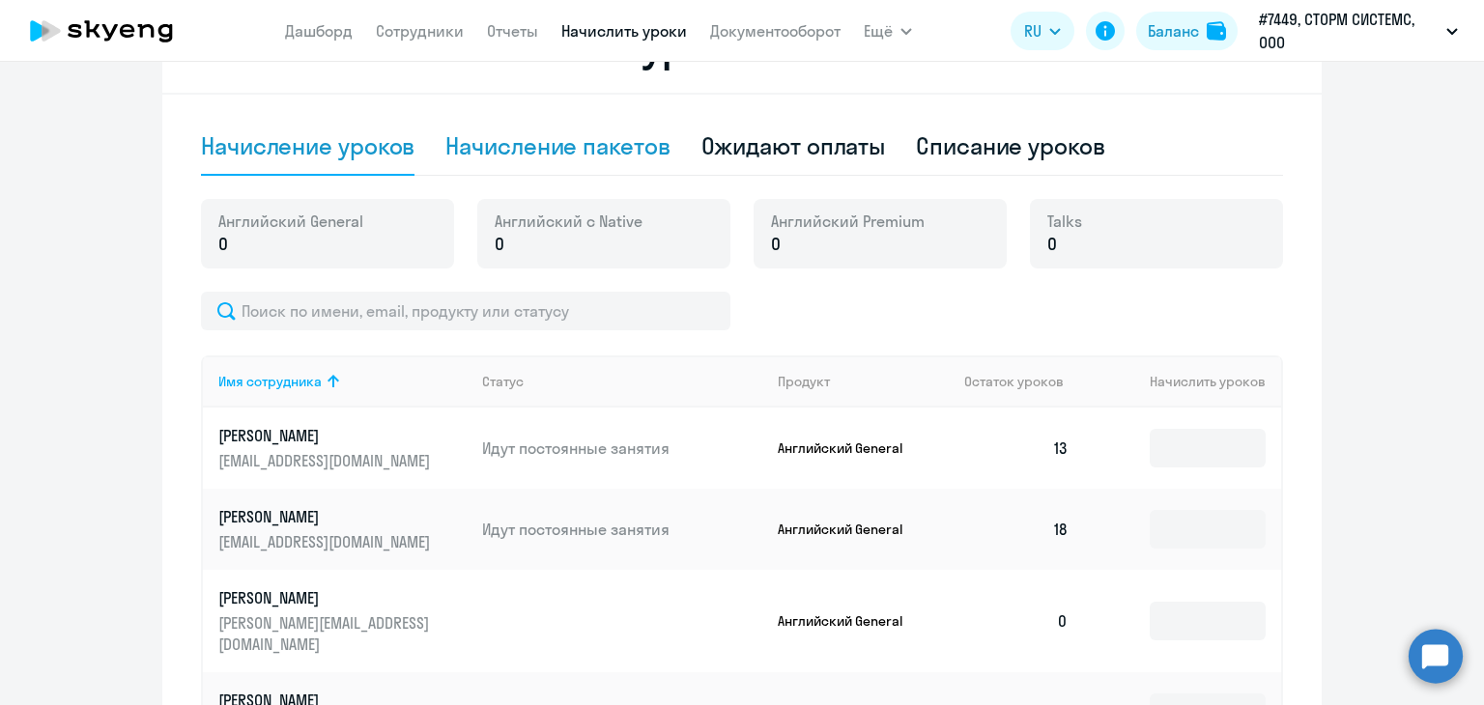
click at [597, 150] on div "Начисление пакетов" at bounding box center [557, 145] width 224 height 31
select select "10"
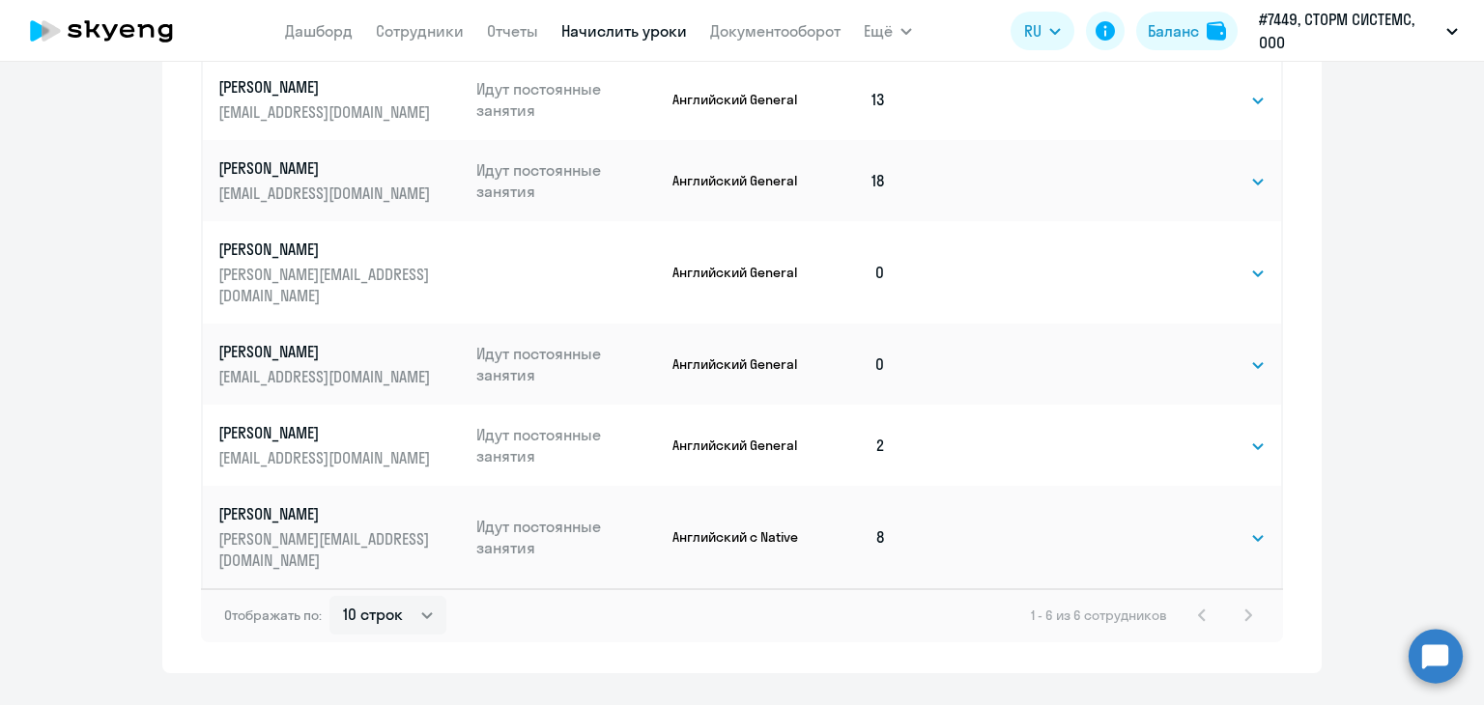
scroll to position [1010, 0]
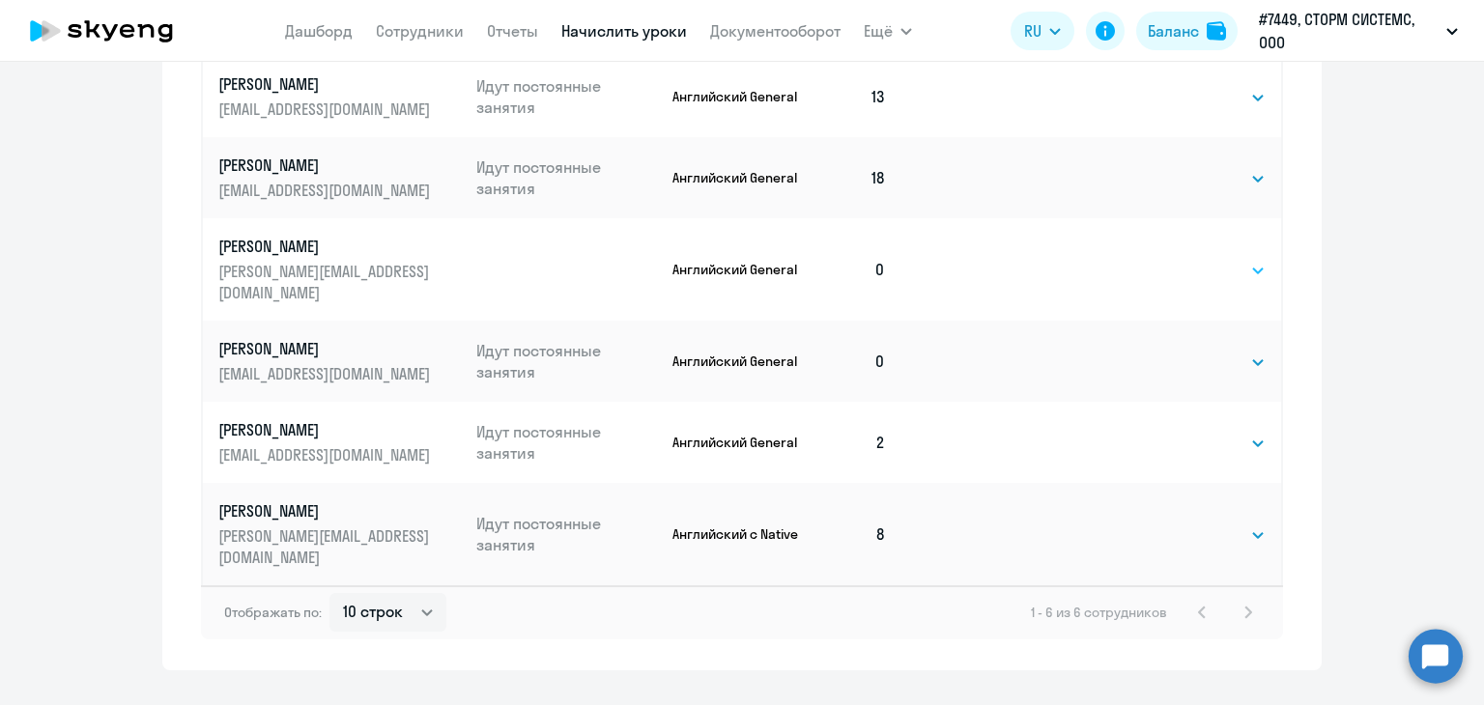
click at [1250, 261] on select "Выбрать 4 8 16 32 64 96 128" at bounding box center [1225, 270] width 79 height 23
click at [1186, 259] on select "Выбрать 4 8 16 32 64 96 128" at bounding box center [1225, 270] width 79 height 23
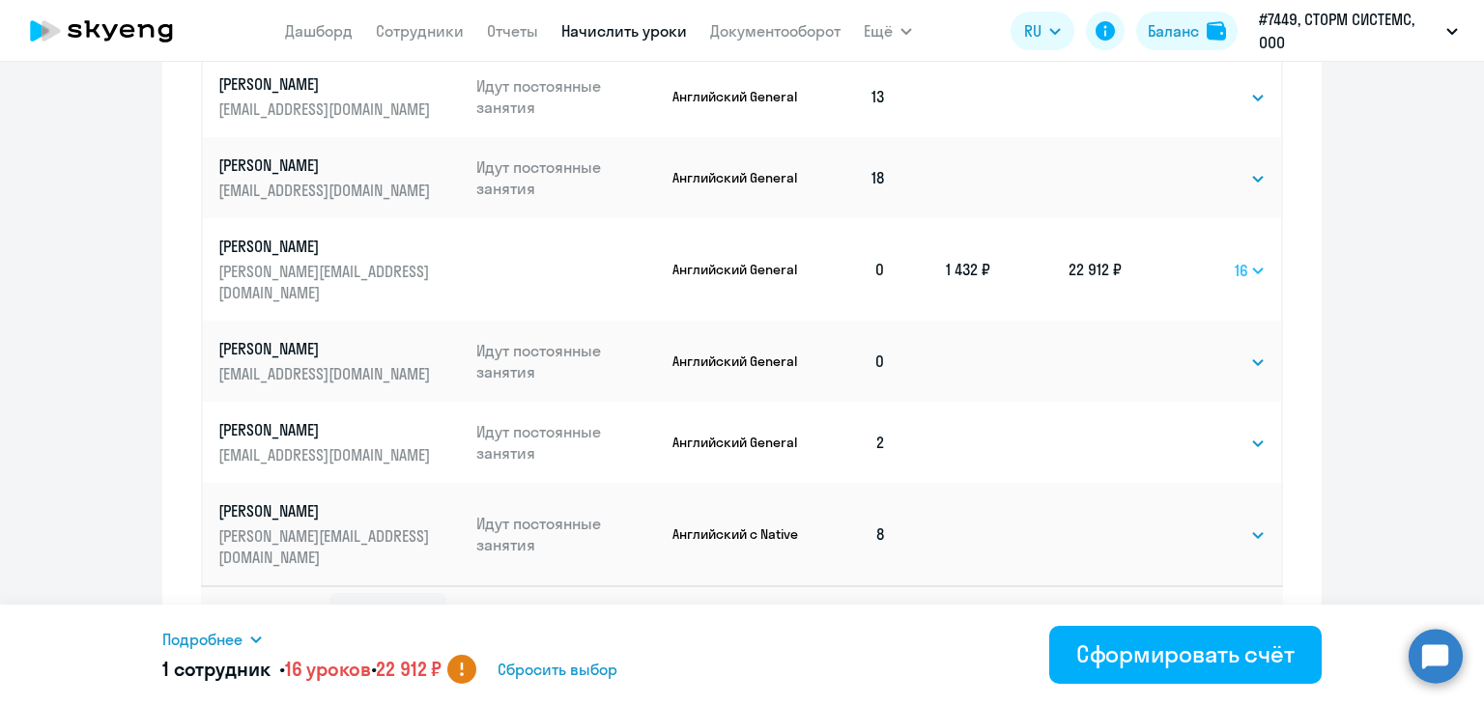
click at [1245, 259] on select "Выбрать 4 8 16 32 64 96 128" at bounding box center [1249, 270] width 31 height 23
click at [1234, 259] on select "Выбрать 4 8 16 32 64 96 128" at bounding box center [1249, 270] width 31 height 23
click at [1249, 262] on select "Выбрать 4 8 16 32 64 96 128" at bounding box center [1249, 270] width 33 height 23
select select "16"
click at [1233, 259] on select "Выбрать 4 8 16 32 64 96 128" at bounding box center [1249, 270] width 33 height 23
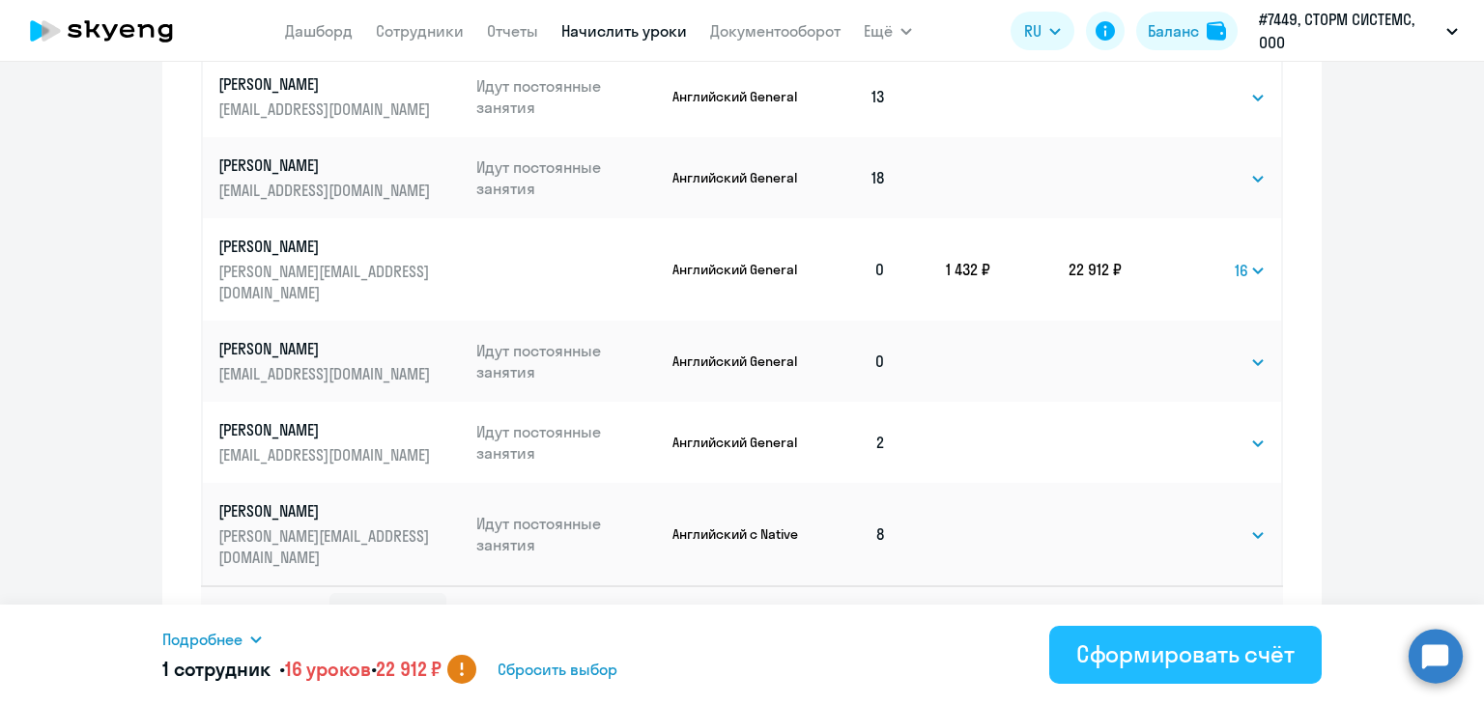
click at [1144, 659] on div "Сформировать счёт" at bounding box center [1185, 653] width 218 height 31
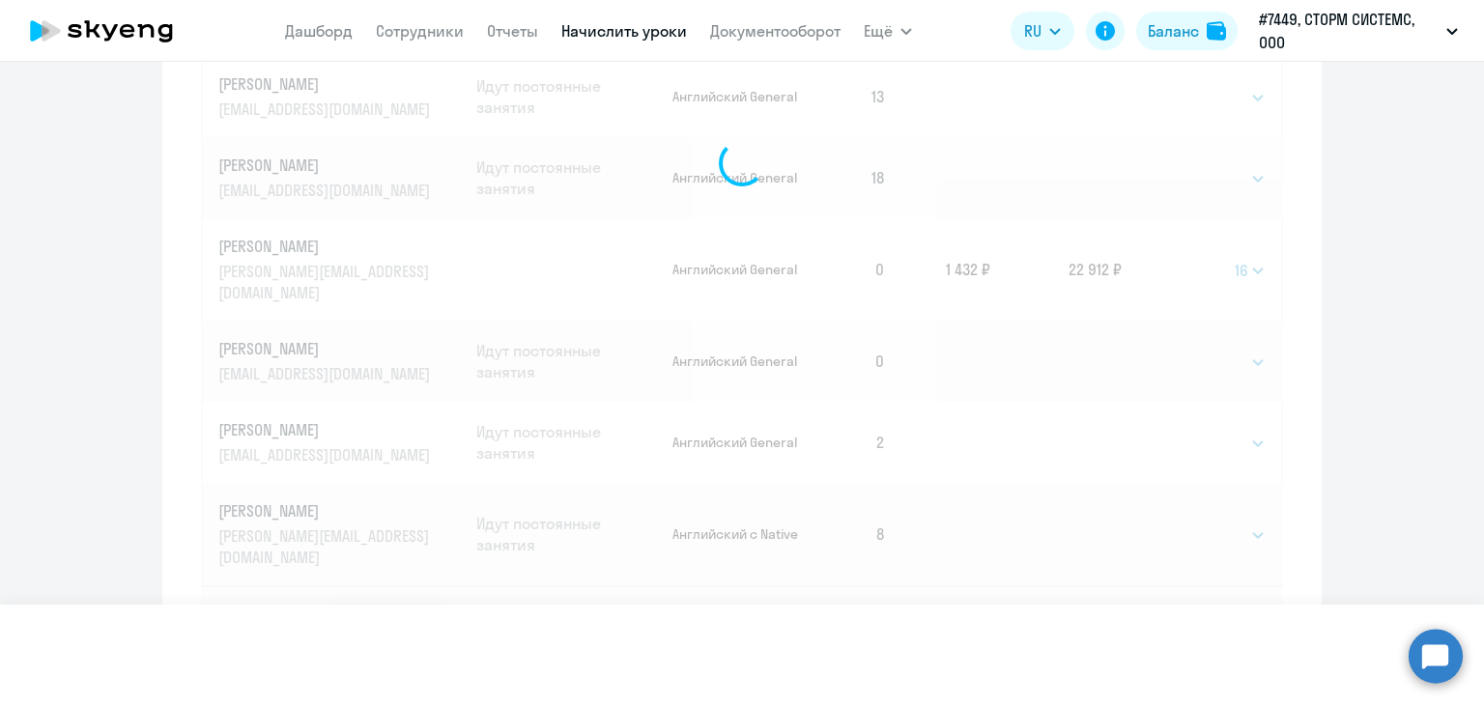
select select
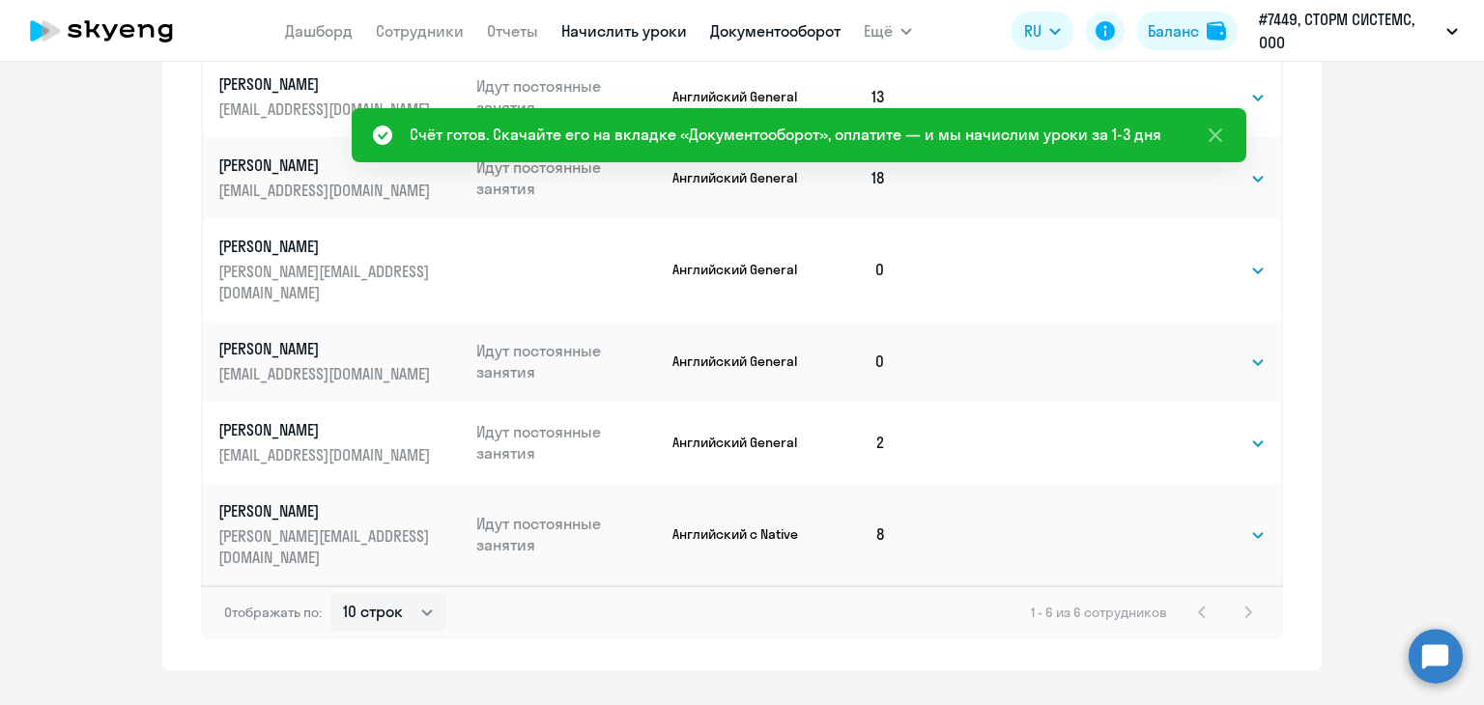
click at [795, 26] on link "Документооборот" at bounding box center [775, 30] width 130 height 19
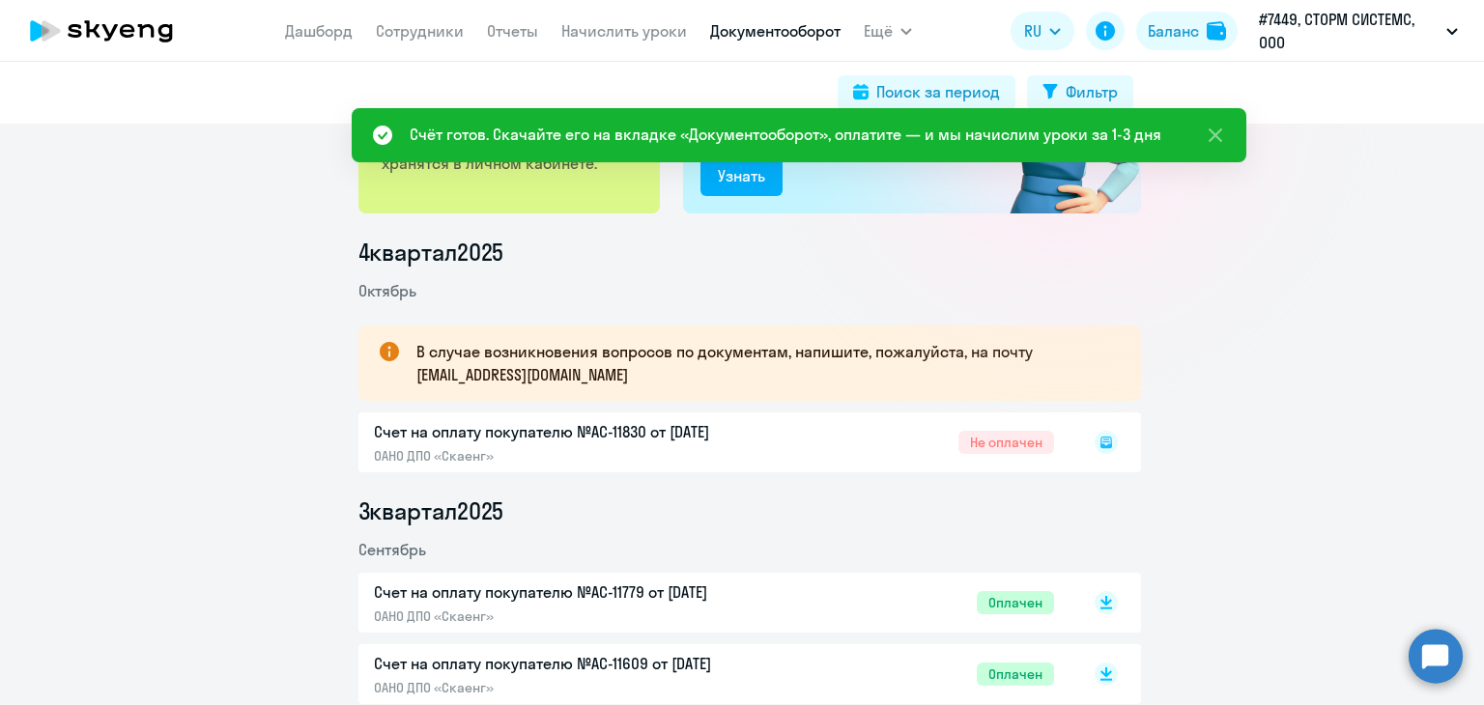
scroll to position [290, 0]
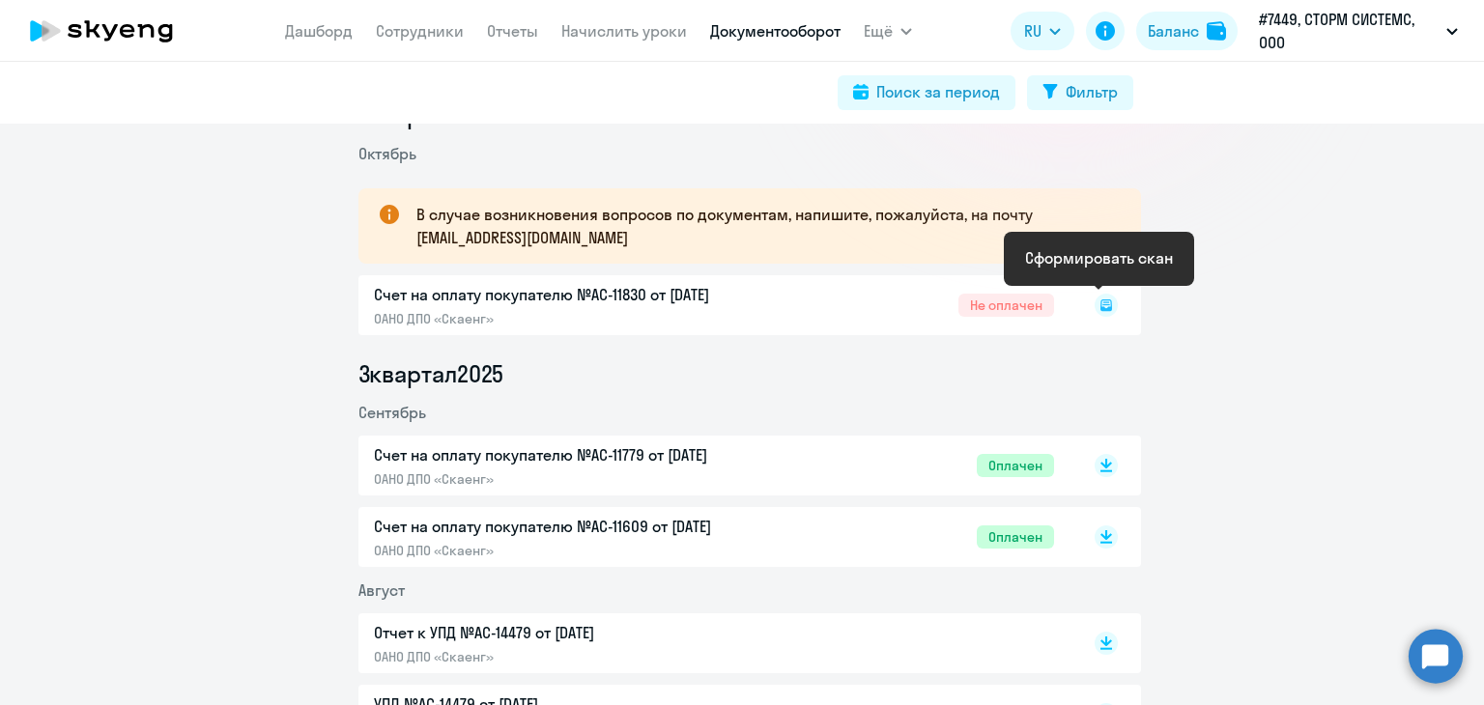
click at [1094, 303] on rect at bounding box center [1105, 305] width 23 height 23
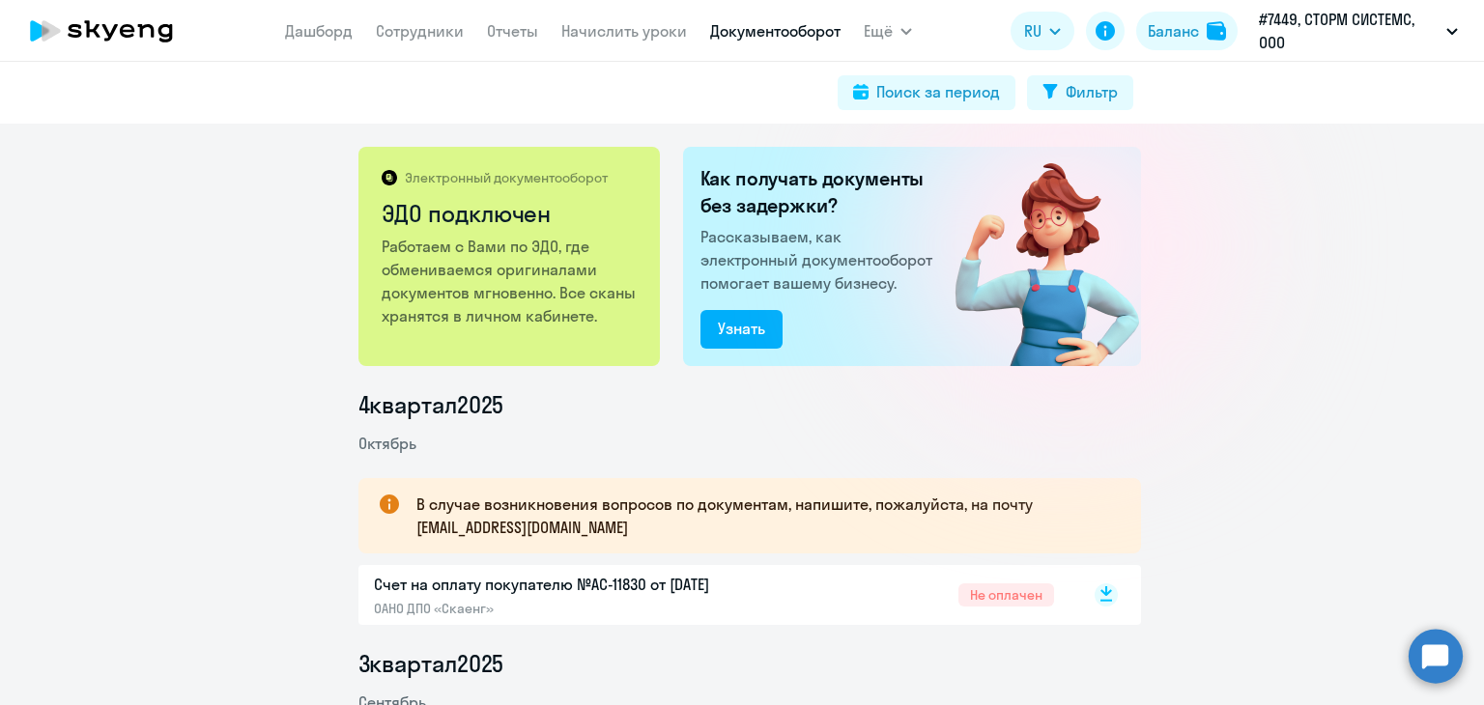
click at [1104, 584] on icon at bounding box center [1105, 594] width 23 height 23
click at [396, 37] on link "Сотрудники" at bounding box center [420, 30] width 88 height 19
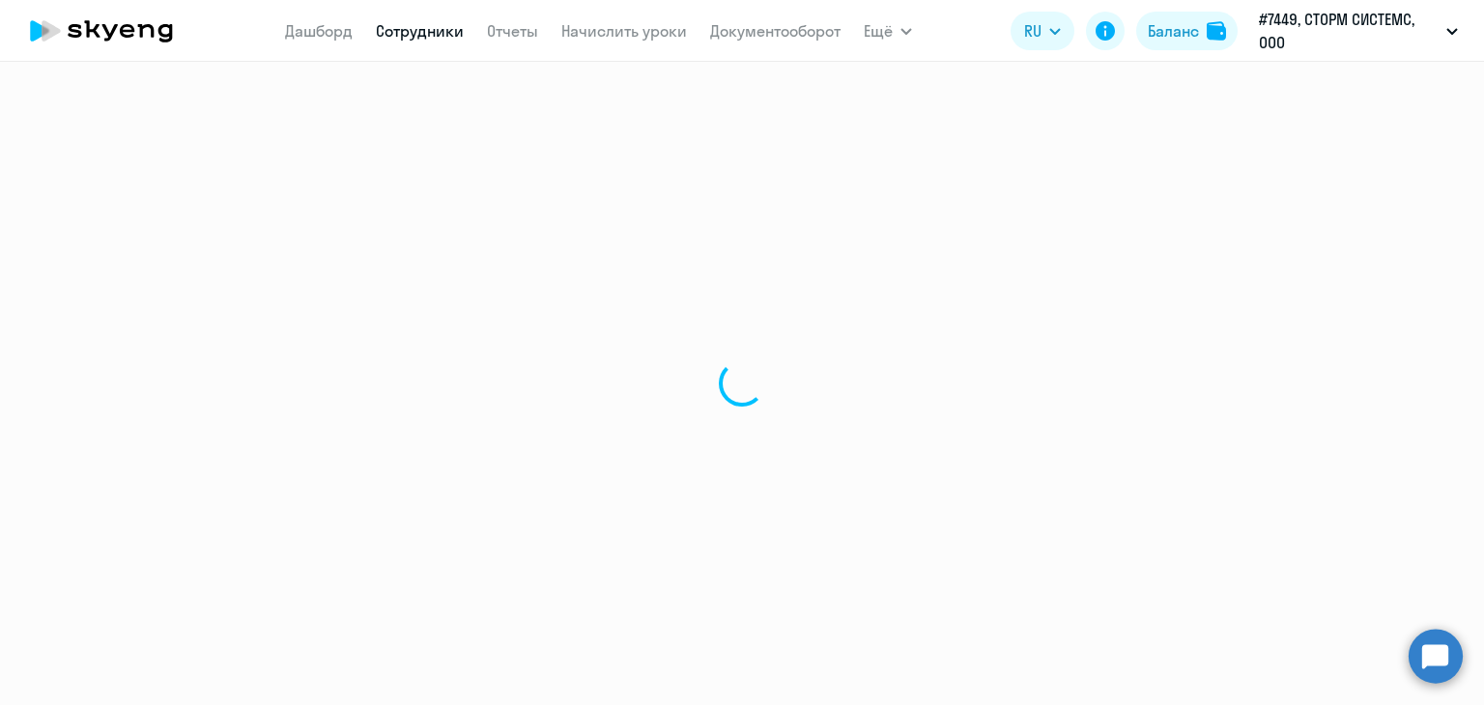
select select "30"
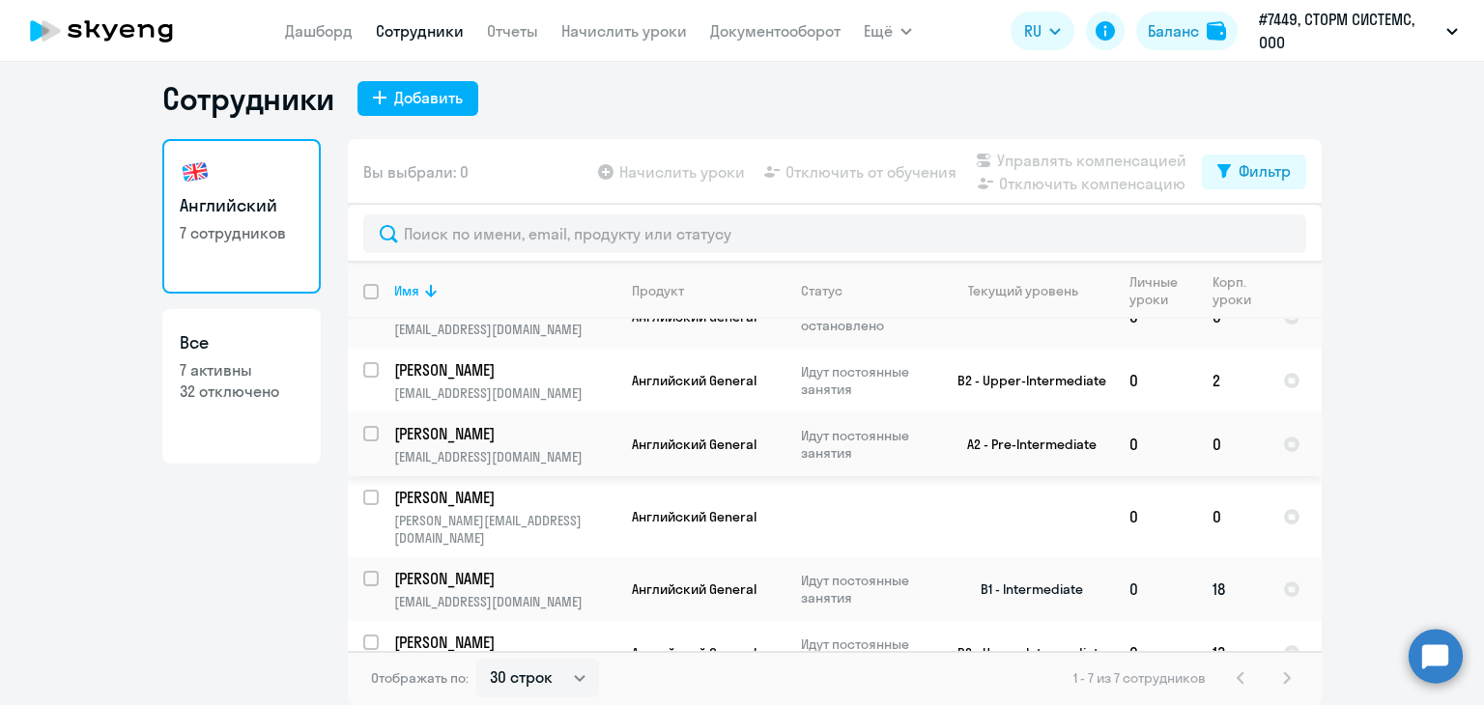
scroll to position [117, 0]
